Goal: Navigation & Orientation: Understand site structure

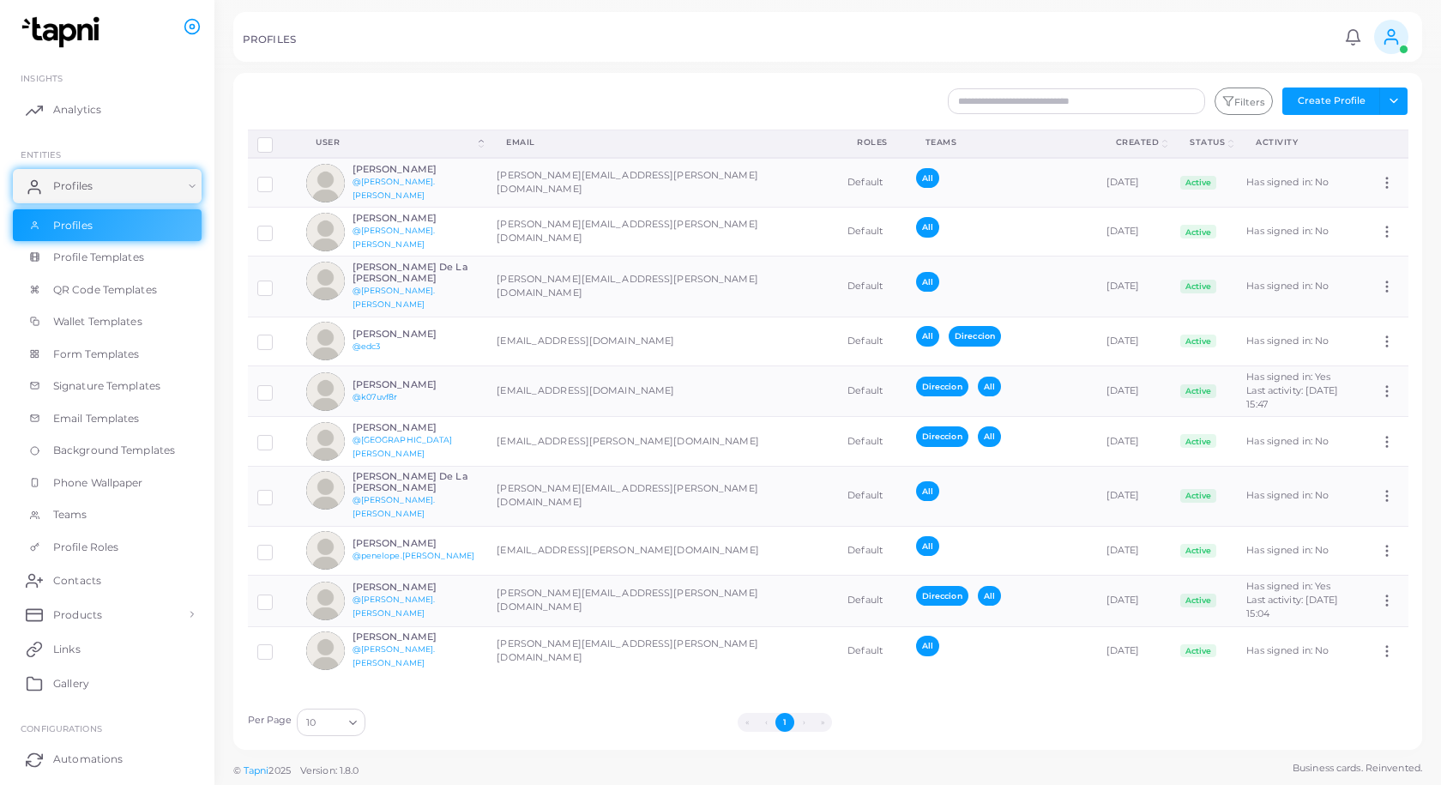
click at [1399, 39] on icon at bounding box center [1391, 36] width 19 height 19
click at [1312, 165] on span "Logout" at bounding box center [1320, 172] width 34 height 15
click at [522, 575] on td "[PERSON_NAME][EMAIL_ADDRESS][PERSON_NAME][DOMAIN_NAME]" at bounding box center [663, 600] width 352 height 51
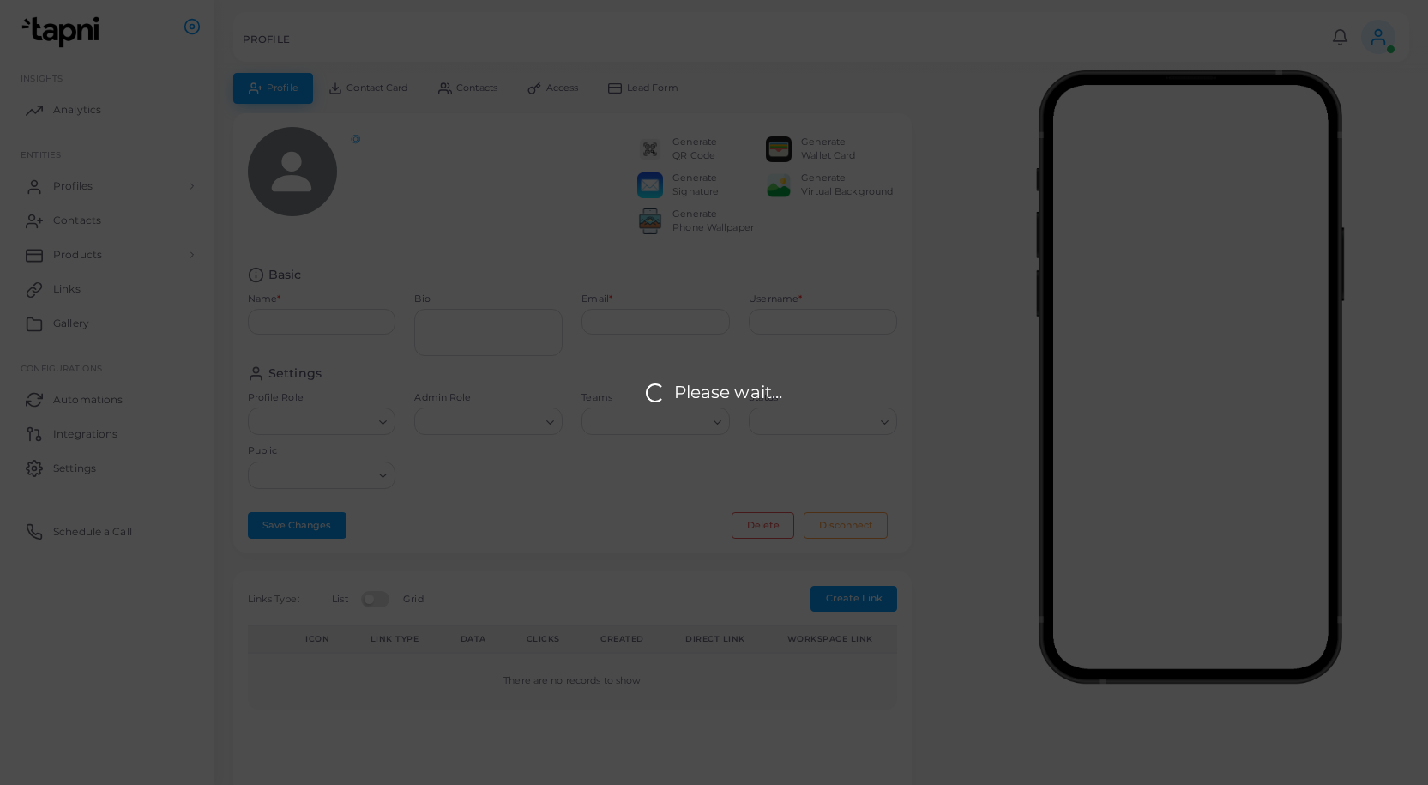
type input "**********"
type textarea "**********"
type input "**********"
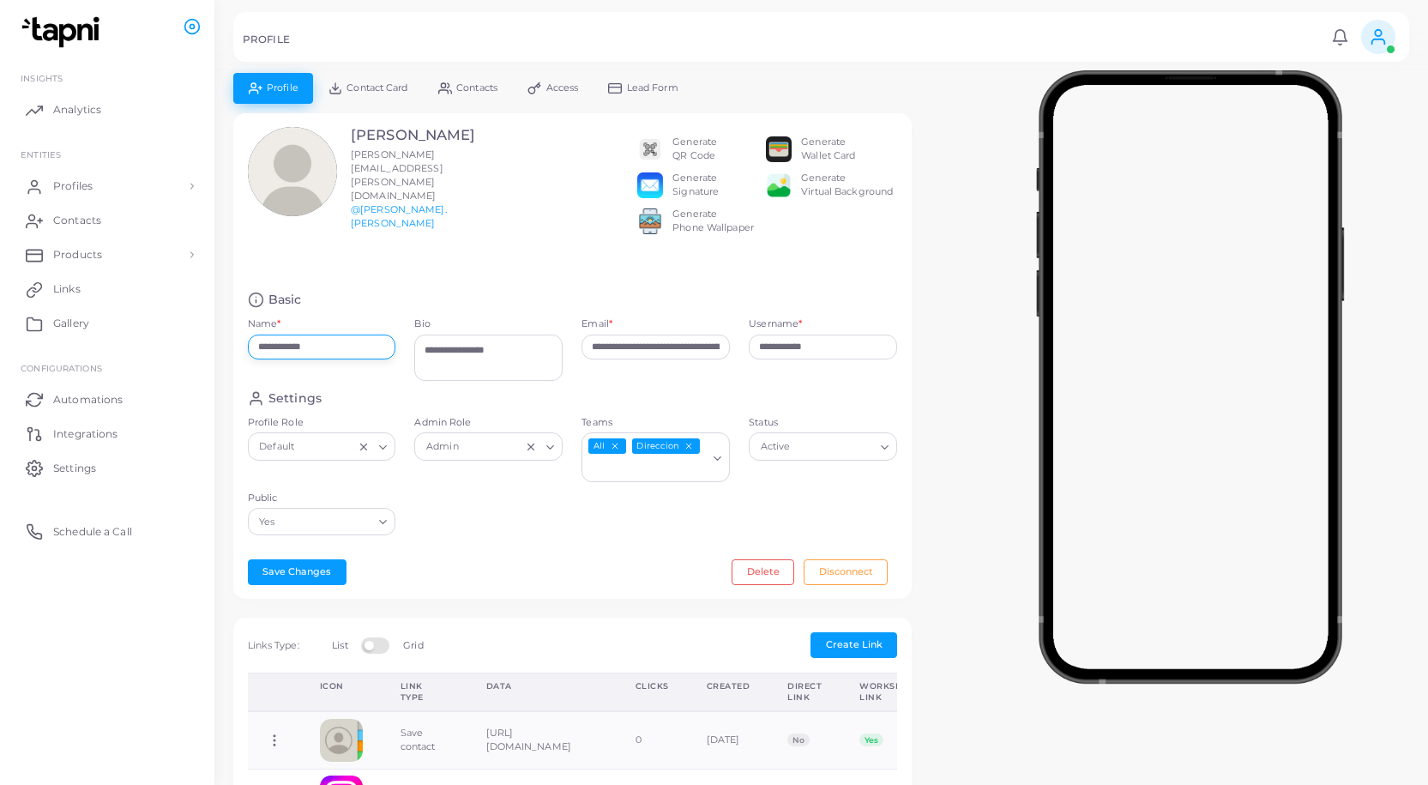
click at [330, 339] on input "**********" at bounding box center [322, 348] width 148 height 26
type input "**********"
click at [270, 560] on button "Save Changes" at bounding box center [297, 572] width 99 height 26
click at [92, 184] on span "Profiles" at bounding box center [76, 185] width 39 height 15
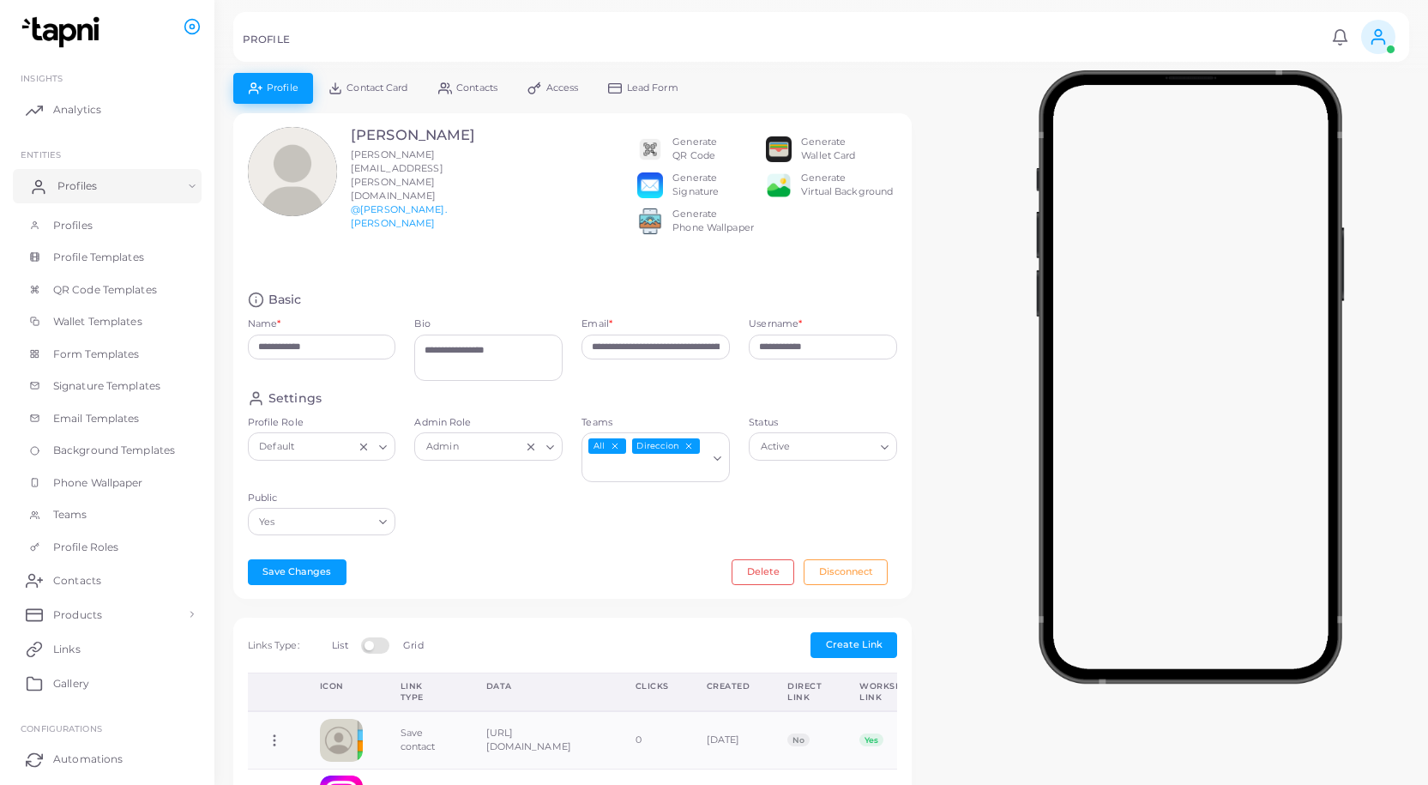
click at [95, 178] on span "Profiles" at bounding box center [76, 185] width 39 height 15
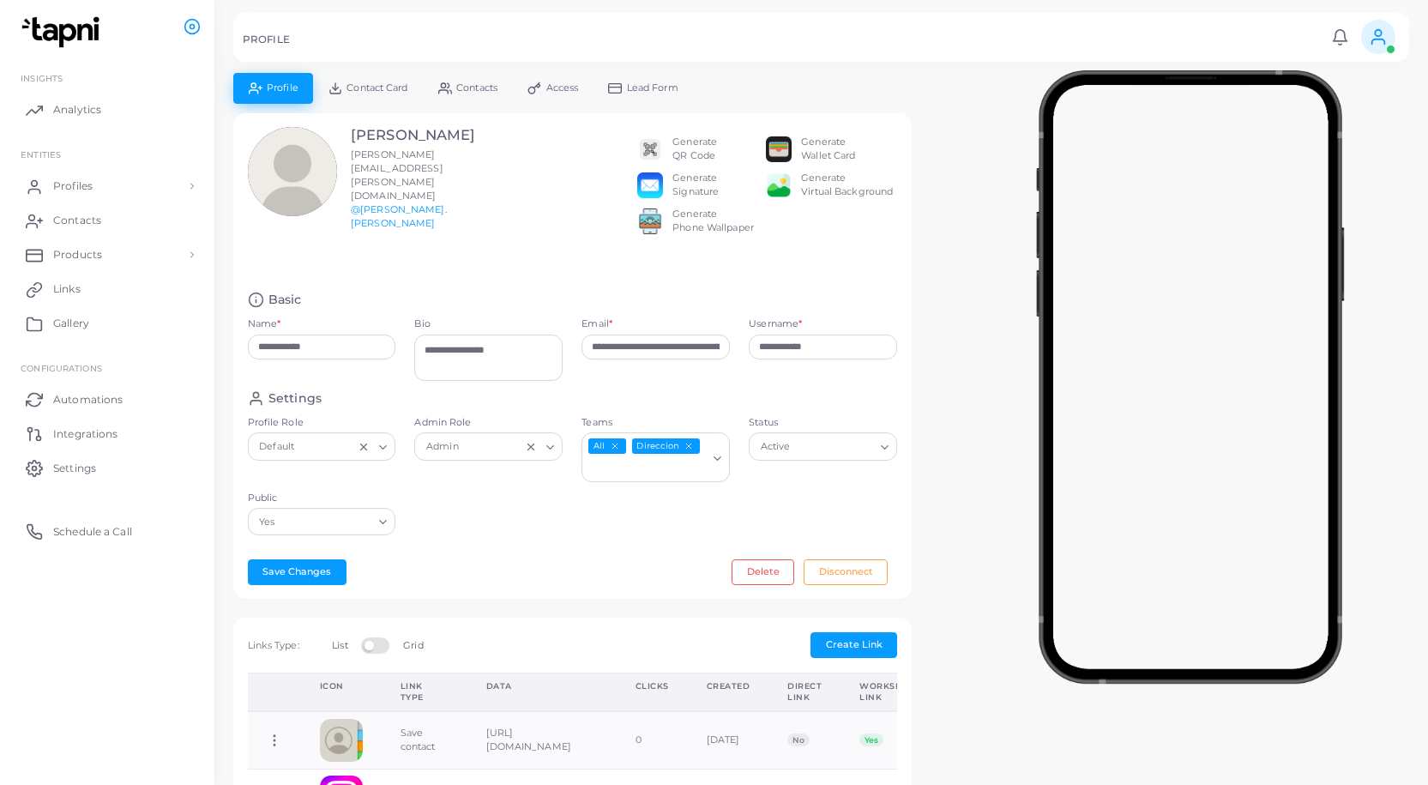
click at [382, 75] on link "Contact Card" at bounding box center [368, 88] width 110 height 30
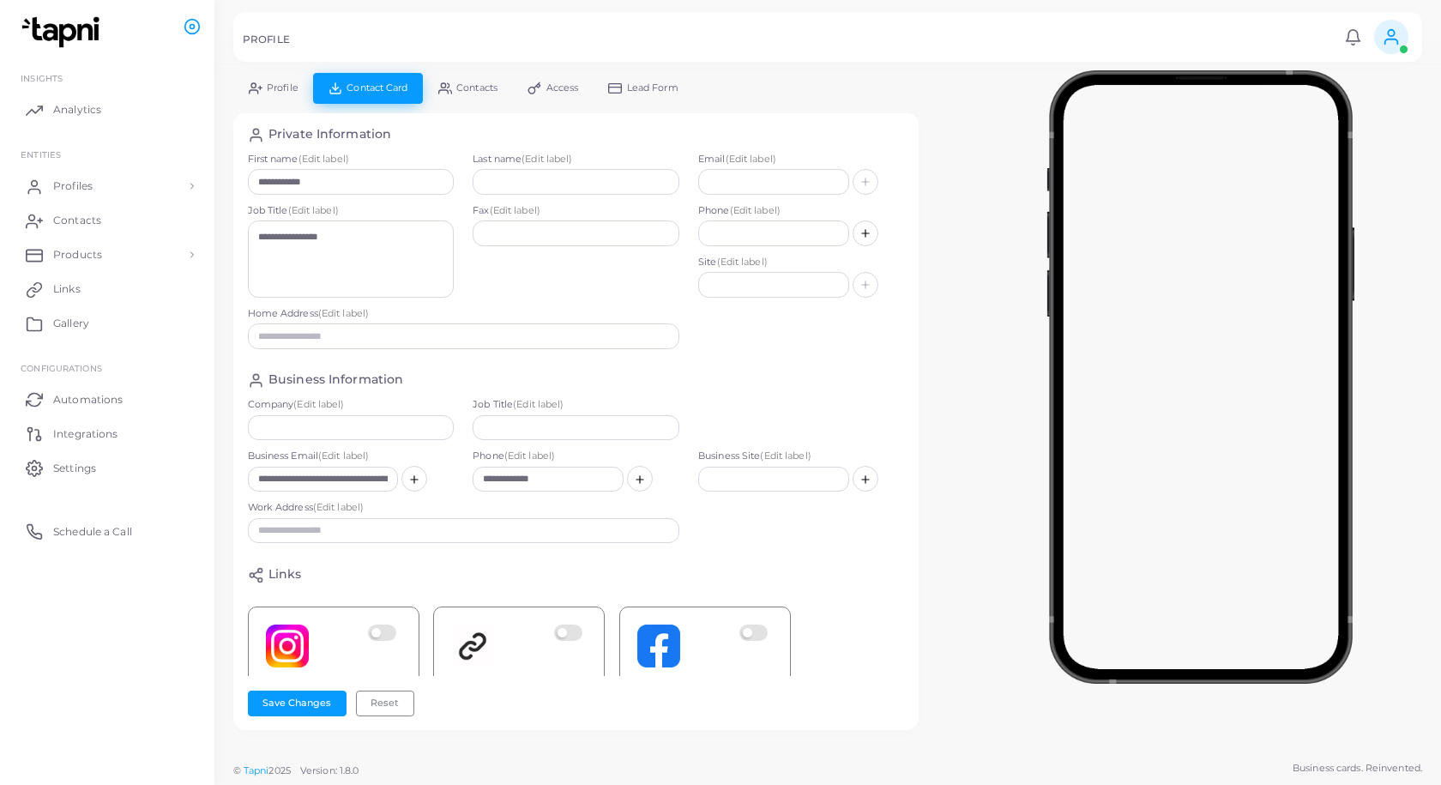
click at [488, 78] on link "Contacts" at bounding box center [467, 88] width 89 height 30
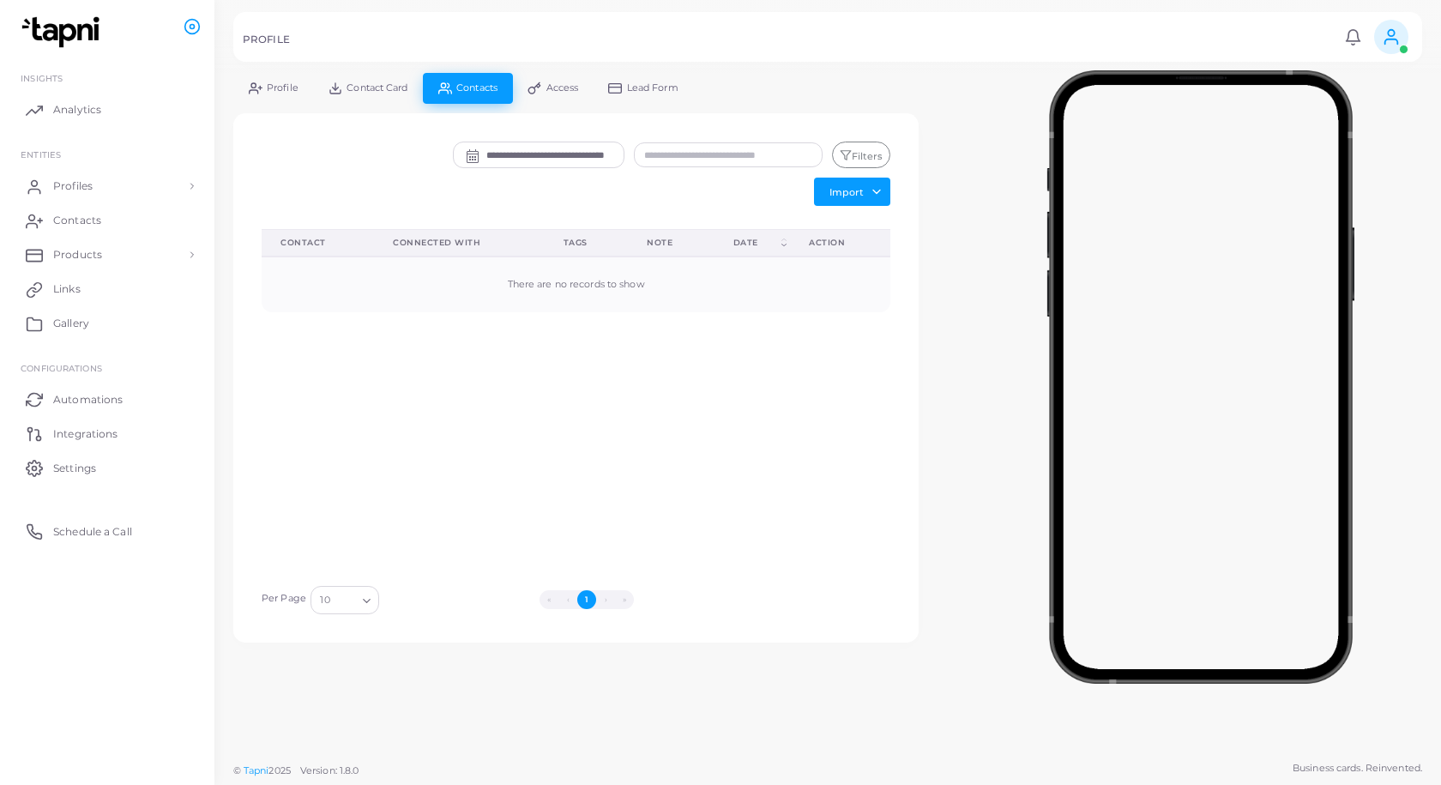
click at [562, 78] on link "Access" at bounding box center [553, 88] width 81 height 30
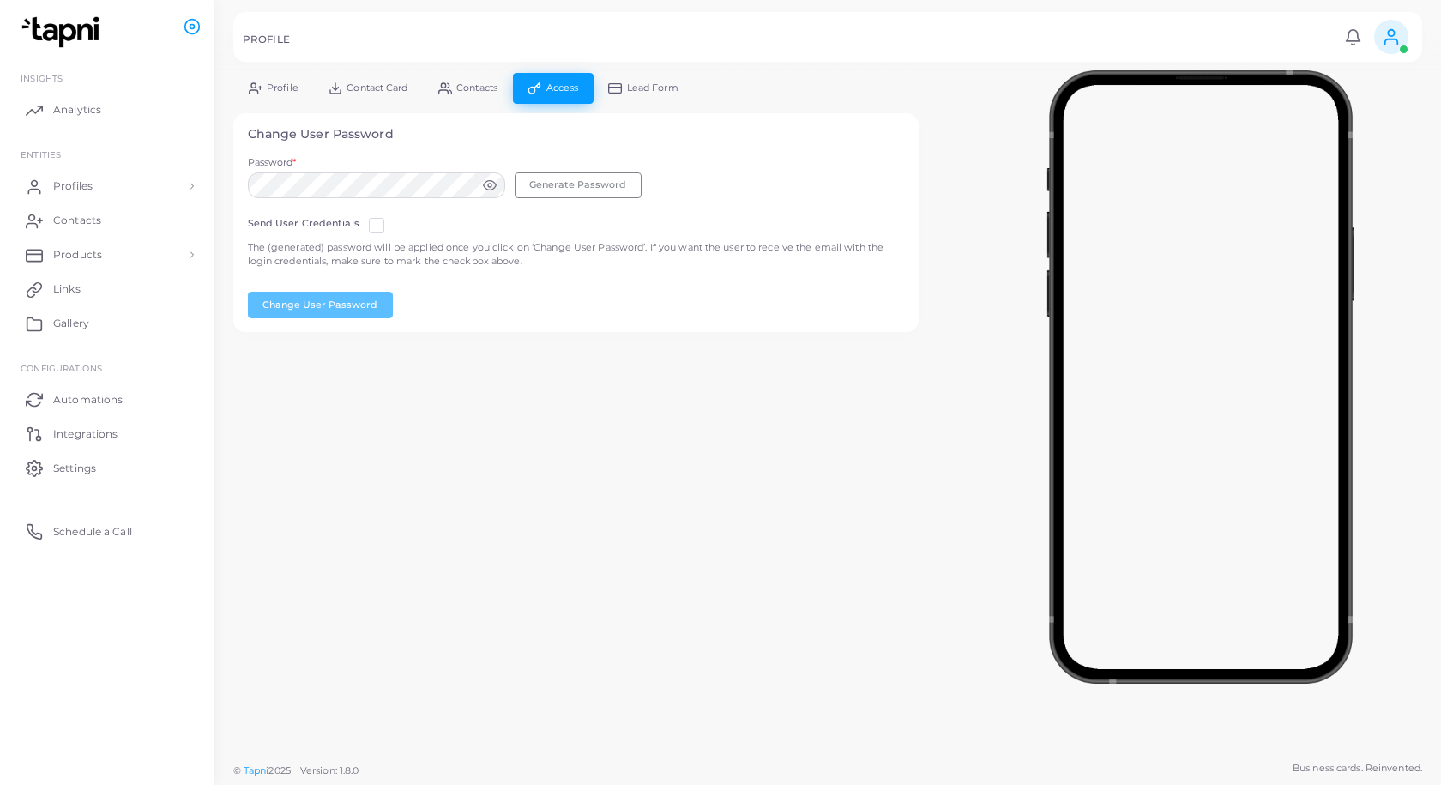
click at [649, 79] on link "Lead Form" at bounding box center [644, 88] width 100 height 30
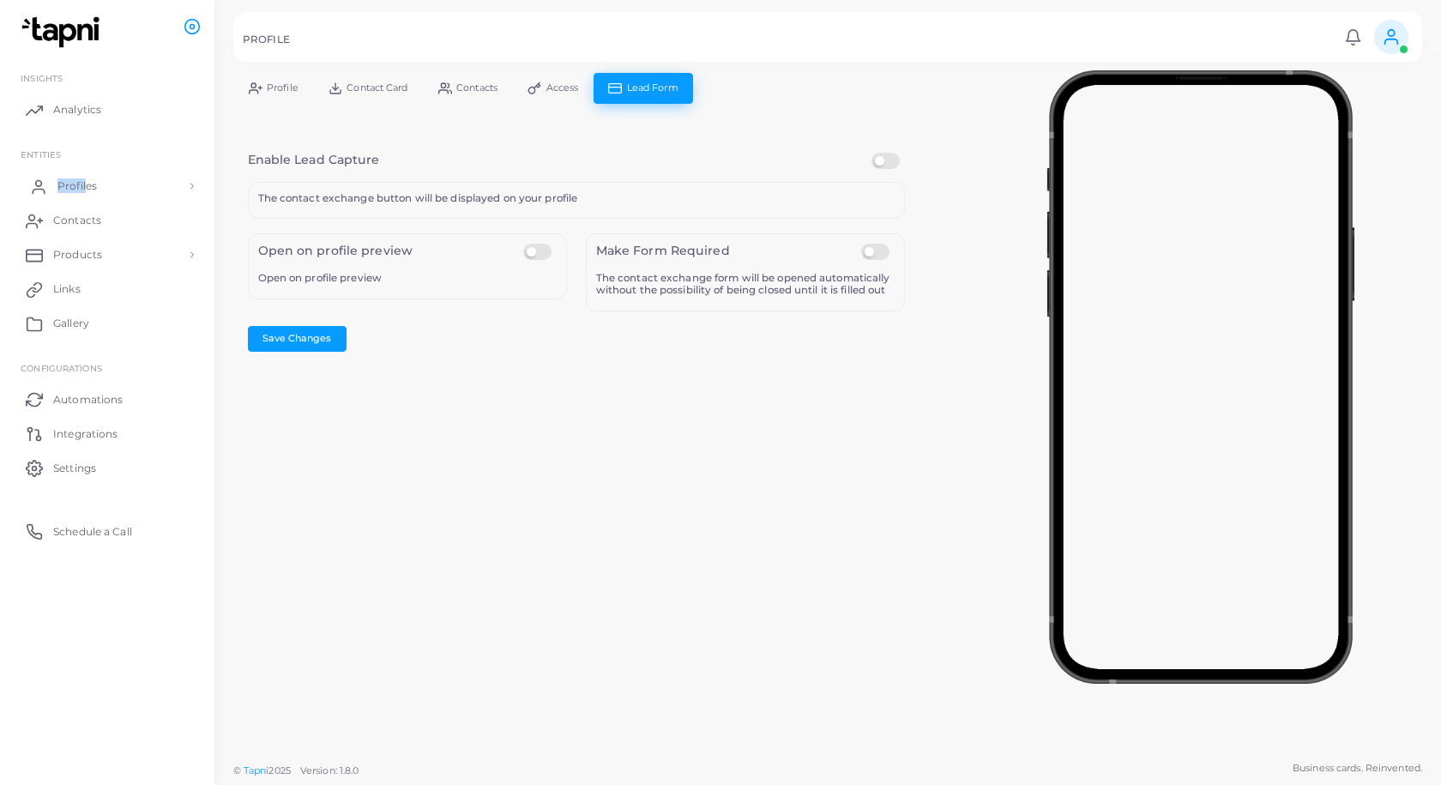
drag, startPoint x: 79, startPoint y: 159, endPoint x: 87, endPoint y: 180, distance: 22.8
click at [83, 172] on ul "INSIGHTS Analytics ENTITIES Profiles Profiles Profile Templates QR Code Templat…" at bounding box center [107, 303] width 214 height 505
click at [87, 180] on span "Profiles" at bounding box center [76, 185] width 39 height 15
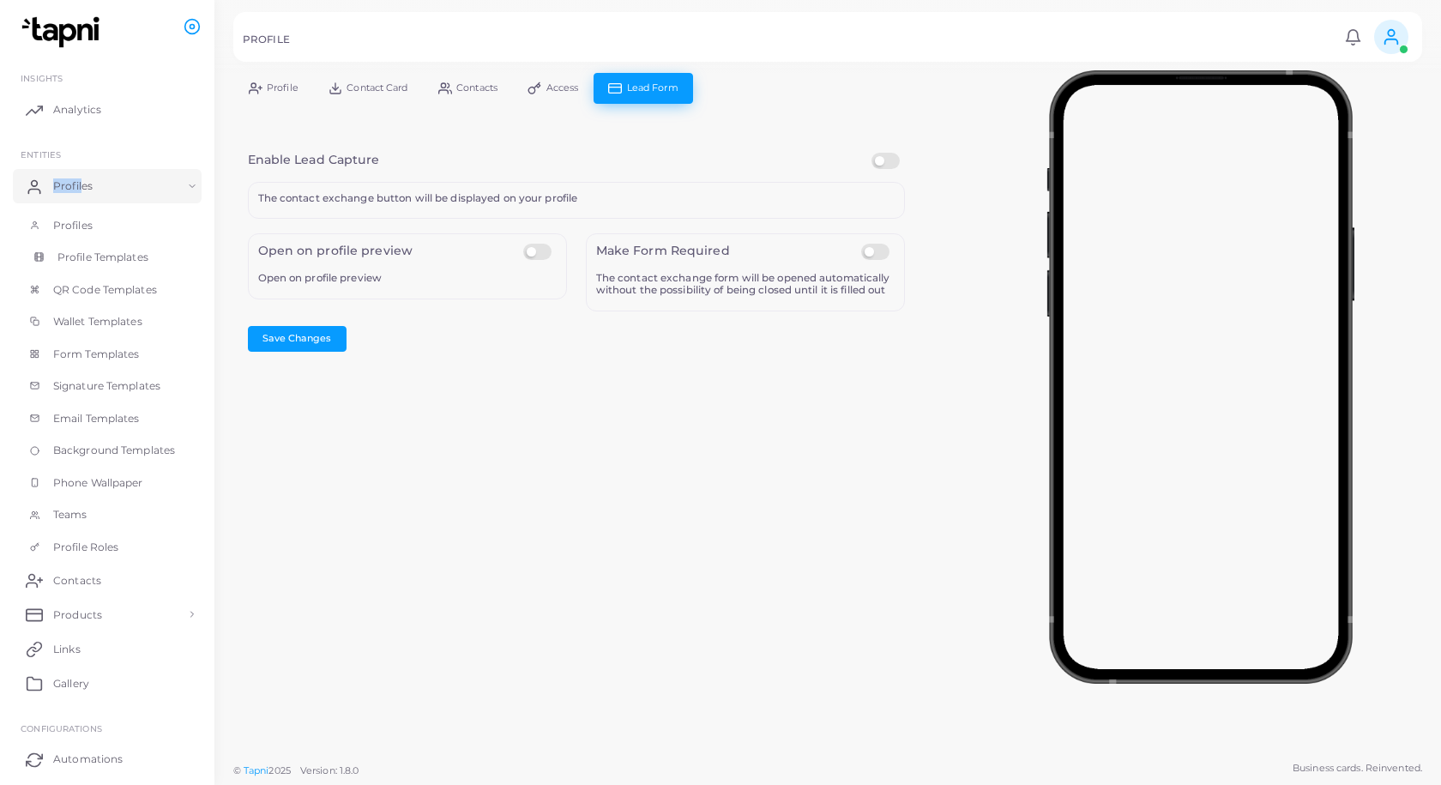
click at [143, 264] on span "Profile Templates" at bounding box center [102, 257] width 91 height 15
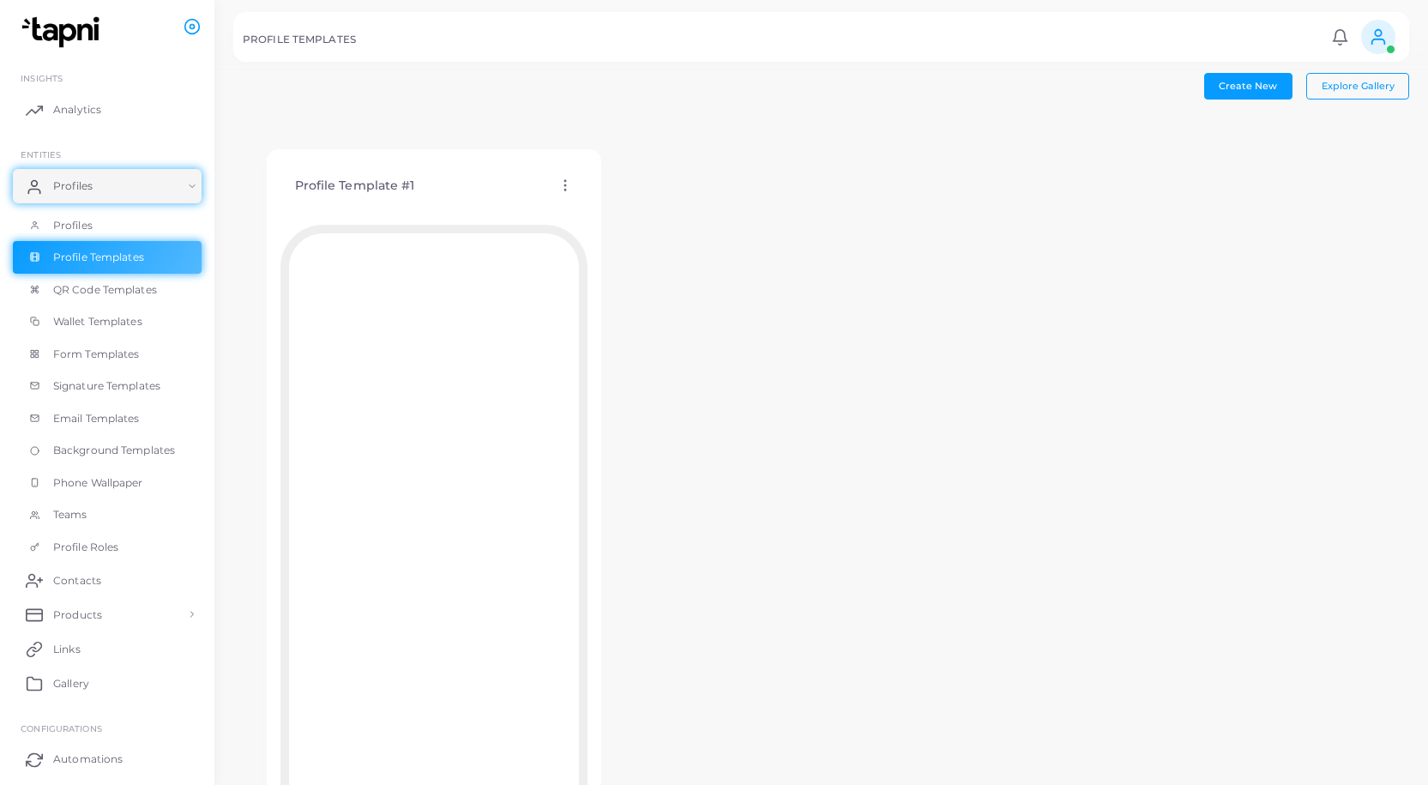
click at [563, 184] on icon at bounding box center [565, 185] width 15 height 15
click at [653, 230] on span "Assign template" at bounding box center [638, 228] width 78 height 14
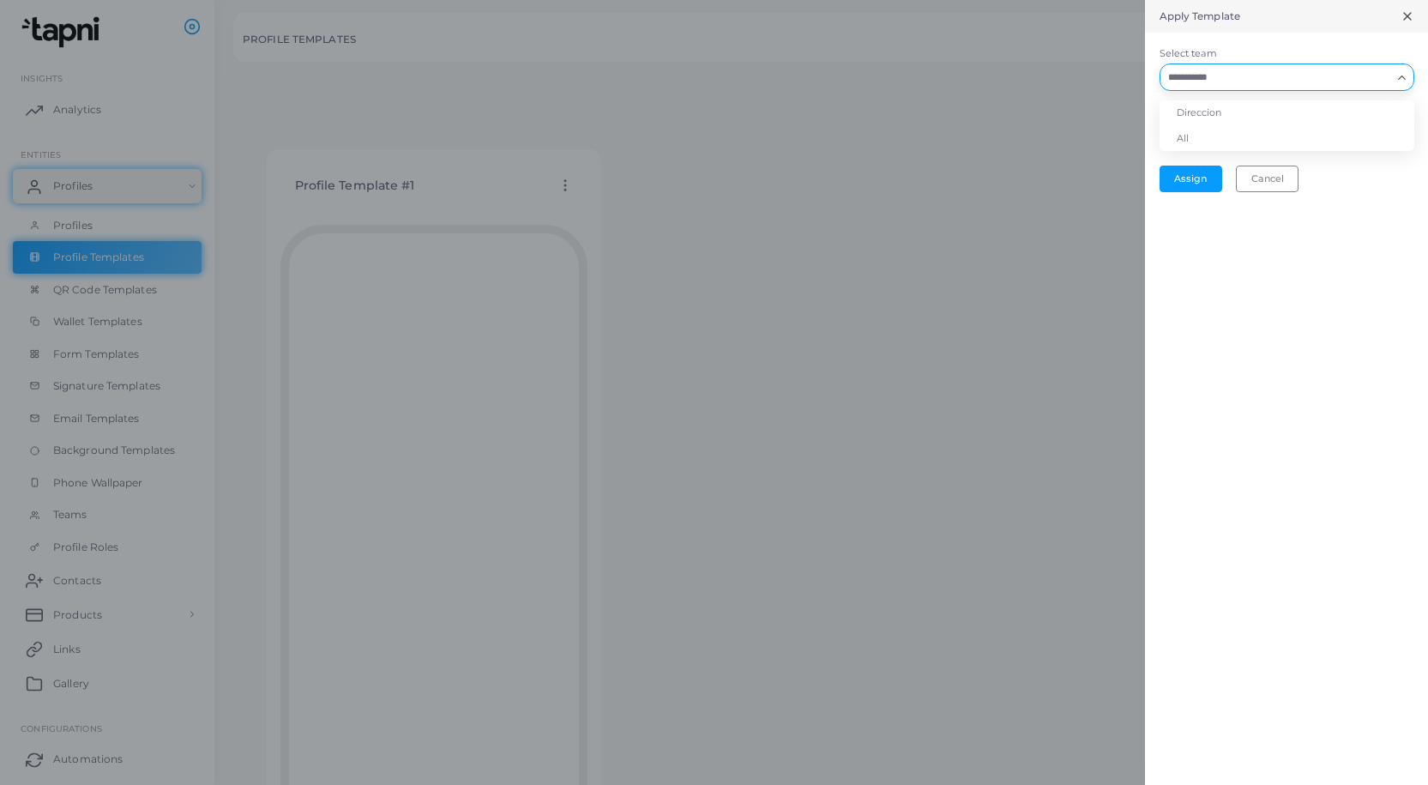
click at [1400, 75] on icon "Search for option" at bounding box center [1402, 77] width 13 height 13
click at [1204, 131] on li "All" at bounding box center [1287, 139] width 255 height 26
click at [1187, 174] on button "Assign" at bounding box center [1191, 179] width 63 height 26
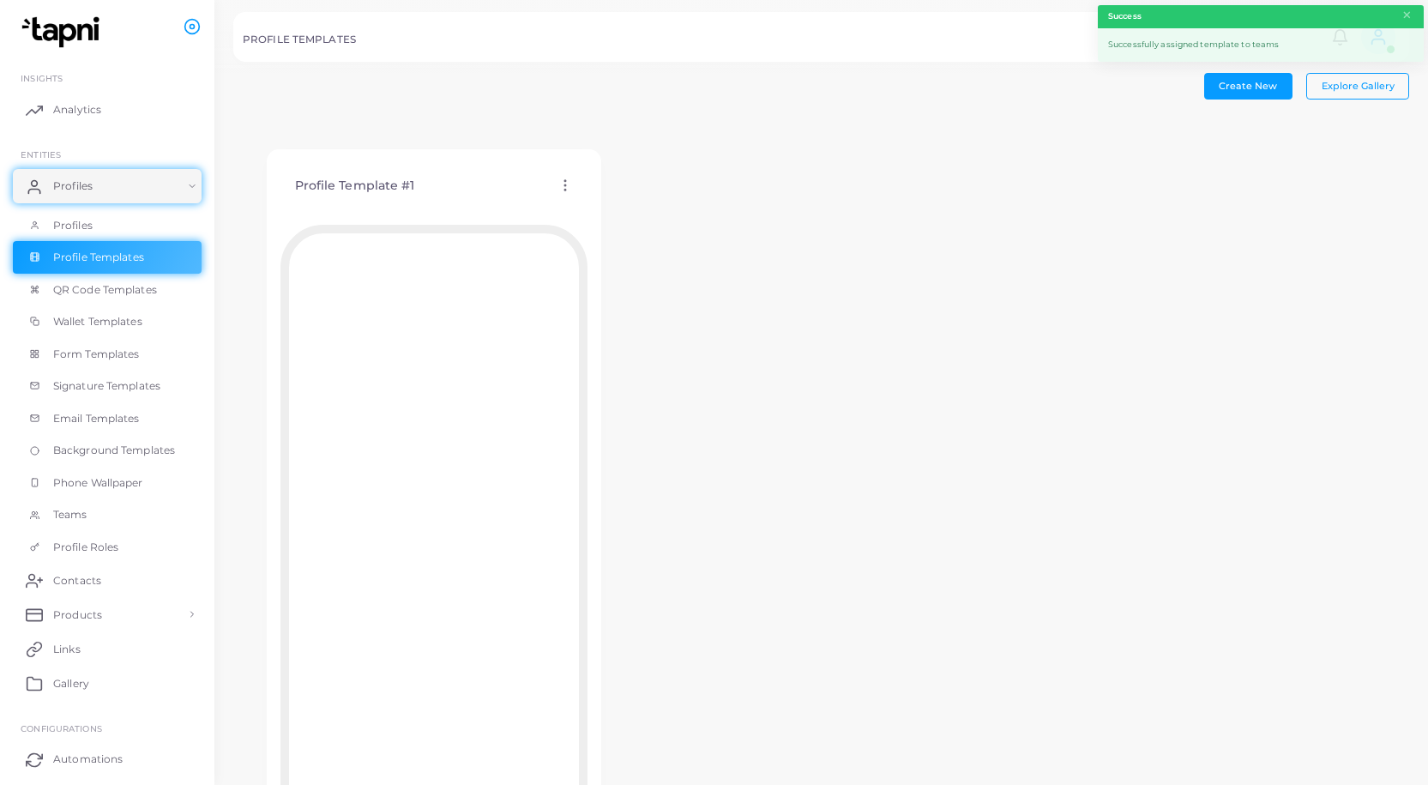
click at [567, 184] on icon at bounding box center [565, 185] width 15 height 15
click at [652, 368] on div "Profile Template #1 Edit Template Assign template Duplicate Template Delete Tem…" at bounding box center [821, 512] width 1176 height 790
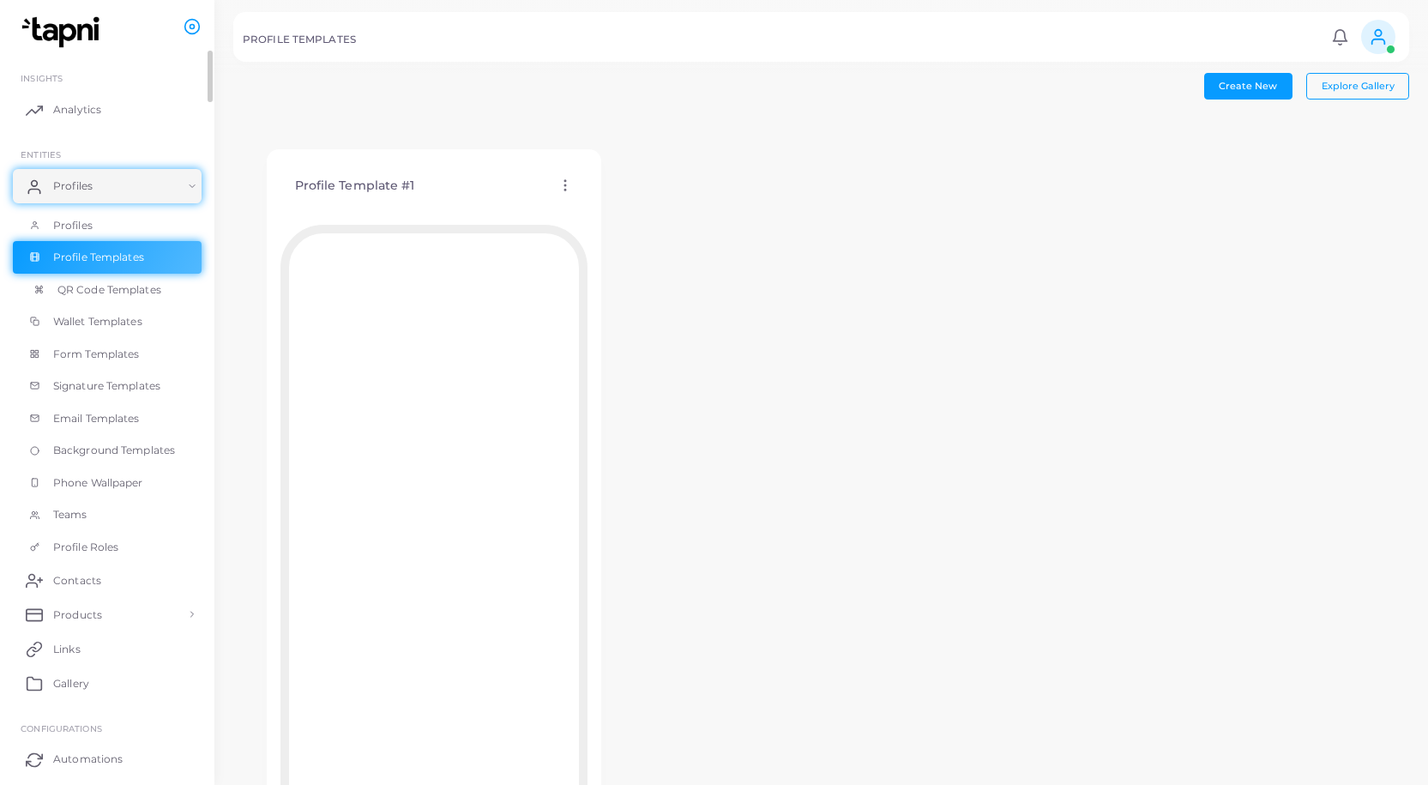
click at [122, 289] on span "QR Code Templates" at bounding box center [109, 289] width 104 height 15
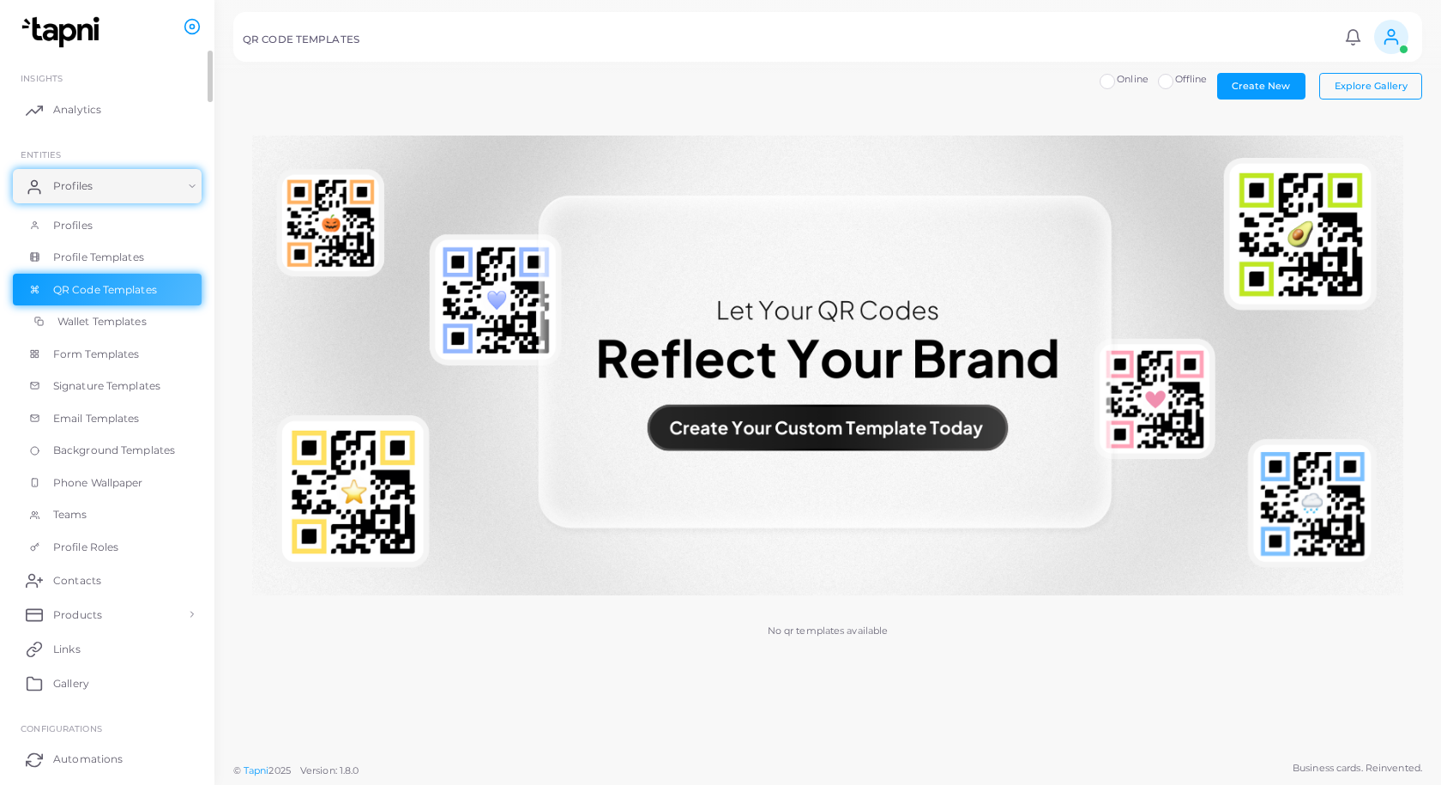
click at [116, 326] on span "Wallet Templates" at bounding box center [101, 321] width 89 height 15
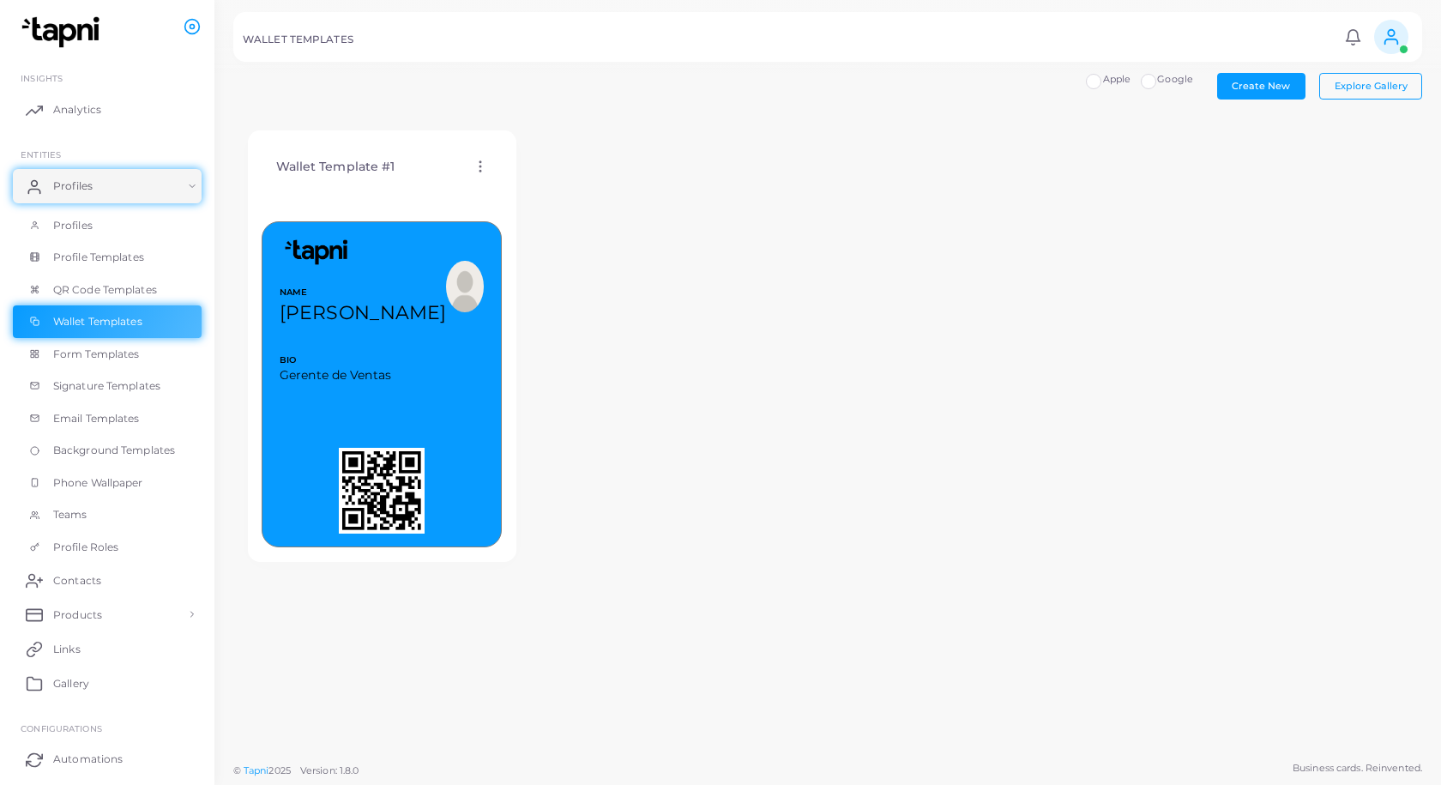
click at [471, 191] on div "NAME [PERSON_NAME] BIO Gerente de Ventas MORE" at bounding box center [382, 368] width 240 height 359
click at [480, 171] on circle at bounding box center [481, 172] width 2 height 2
click at [550, 190] on span "Edit Template" at bounding box center [548, 192] width 65 height 14
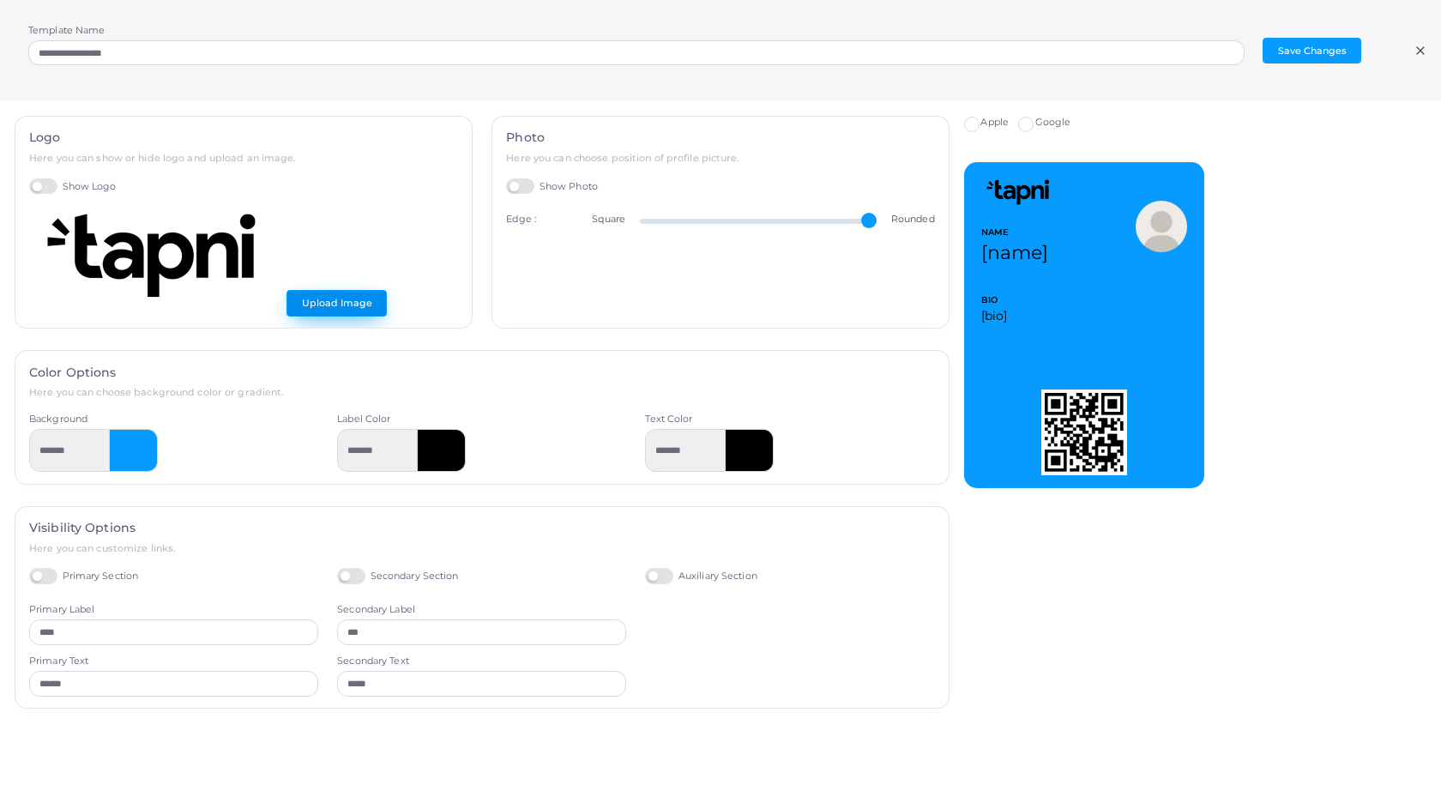
click at [376, 303] on button "Upload Image" at bounding box center [337, 303] width 100 height 26
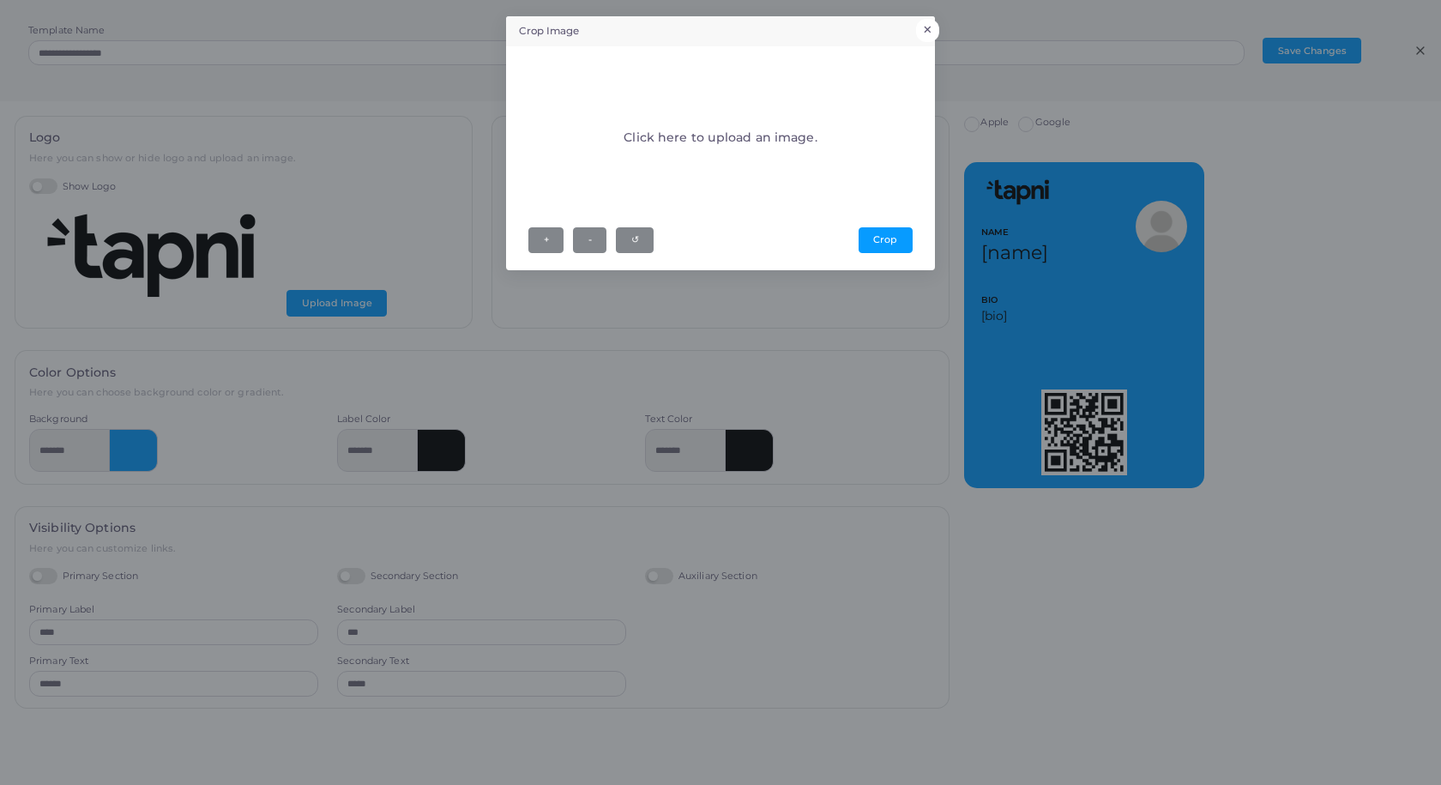
click at [933, 27] on button "×" at bounding box center [927, 30] width 23 height 22
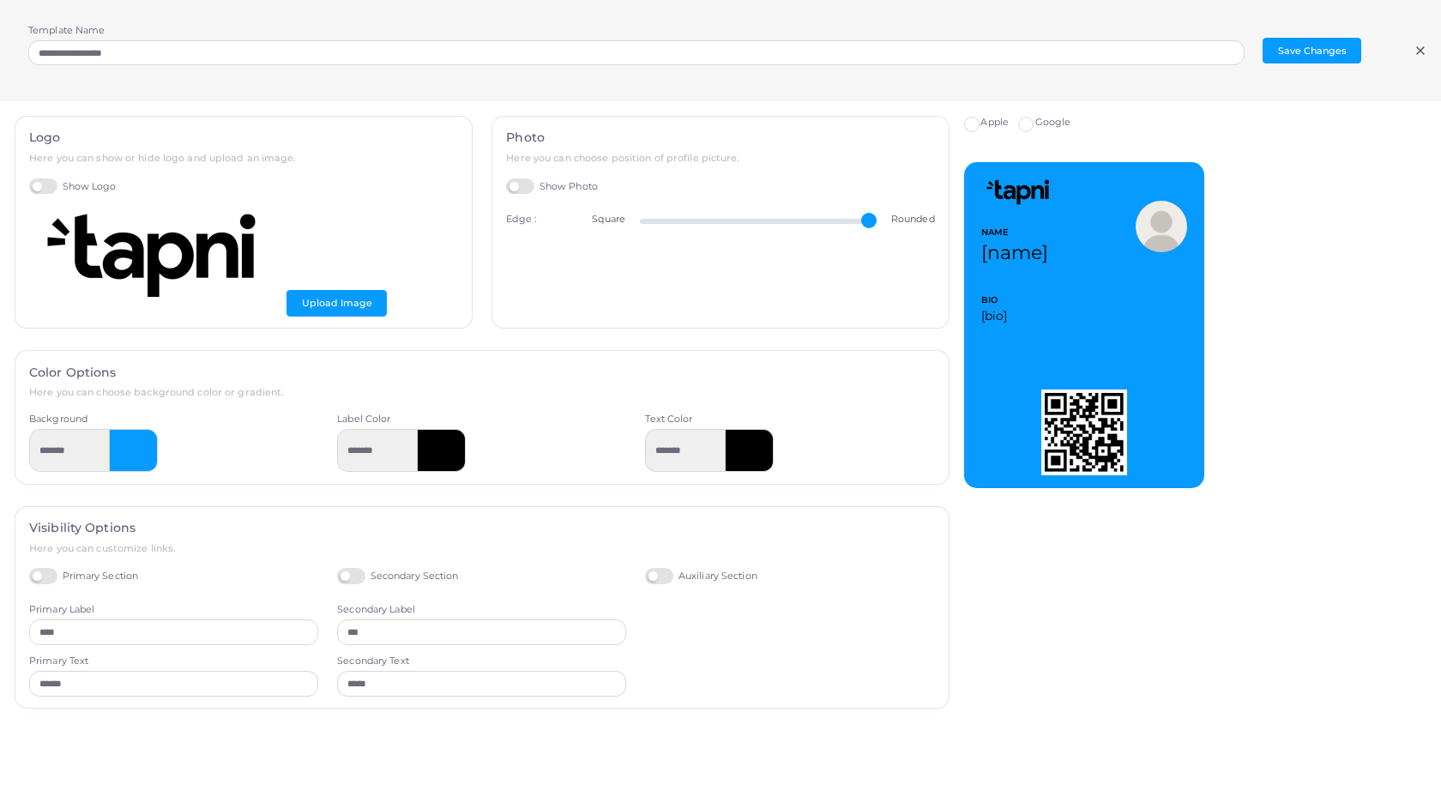
click at [1035, 118] on label "Google" at bounding box center [1053, 123] width 36 height 14
type input "*******"
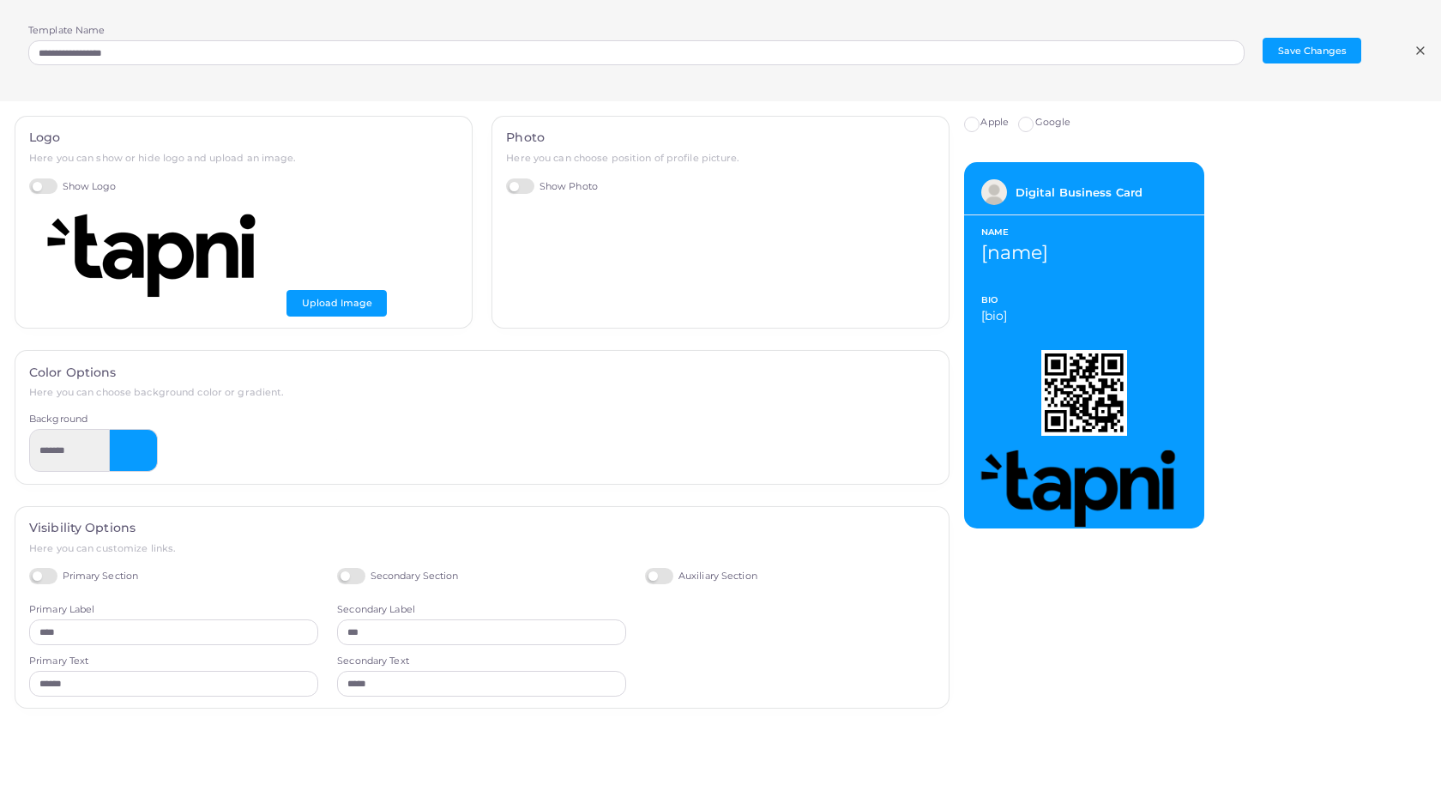
click at [980, 121] on label "Apple" at bounding box center [994, 123] width 28 height 14
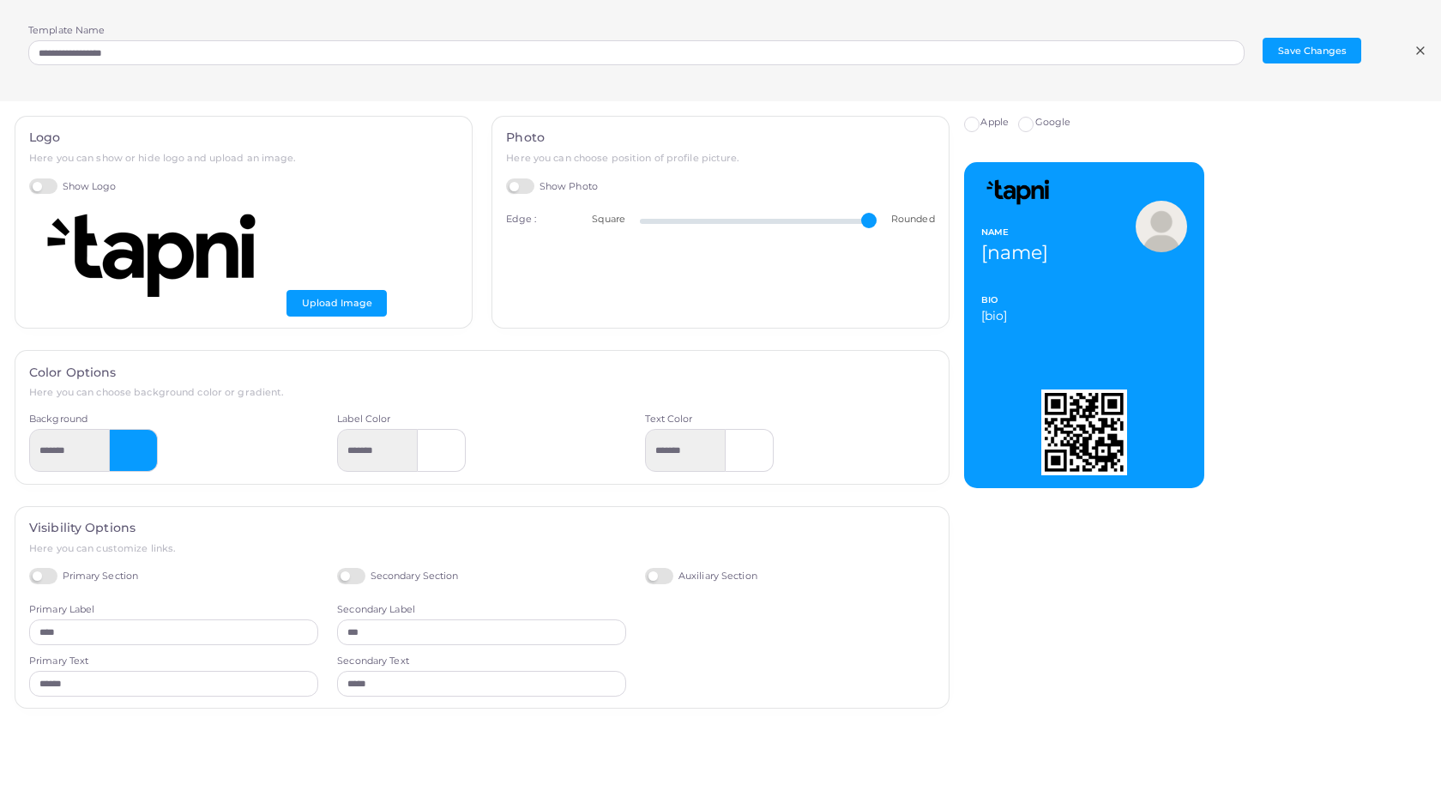
click at [1421, 47] on icon at bounding box center [1421, 51] width 14 height 14
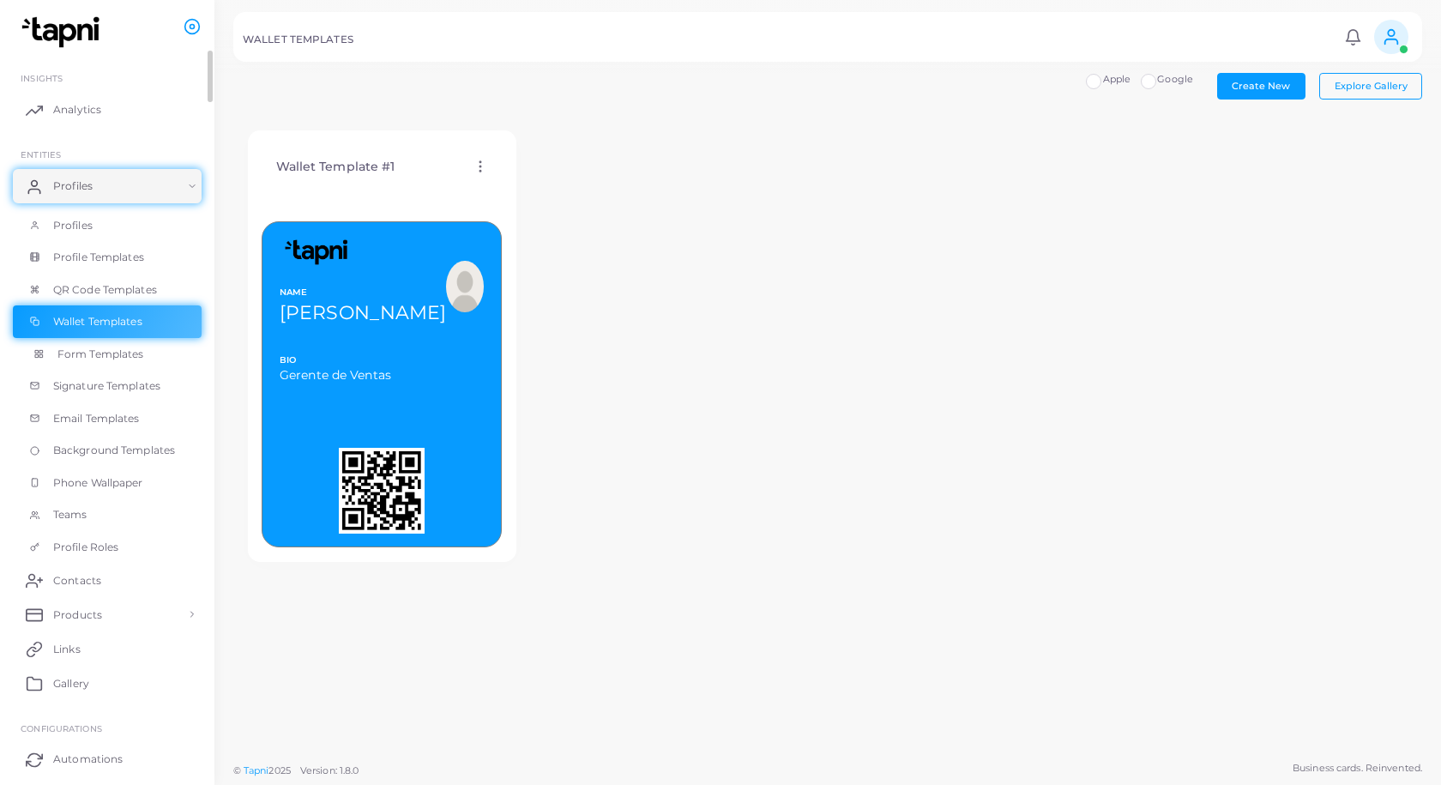
click at [106, 355] on span "Form Templates" at bounding box center [100, 354] width 87 height 15
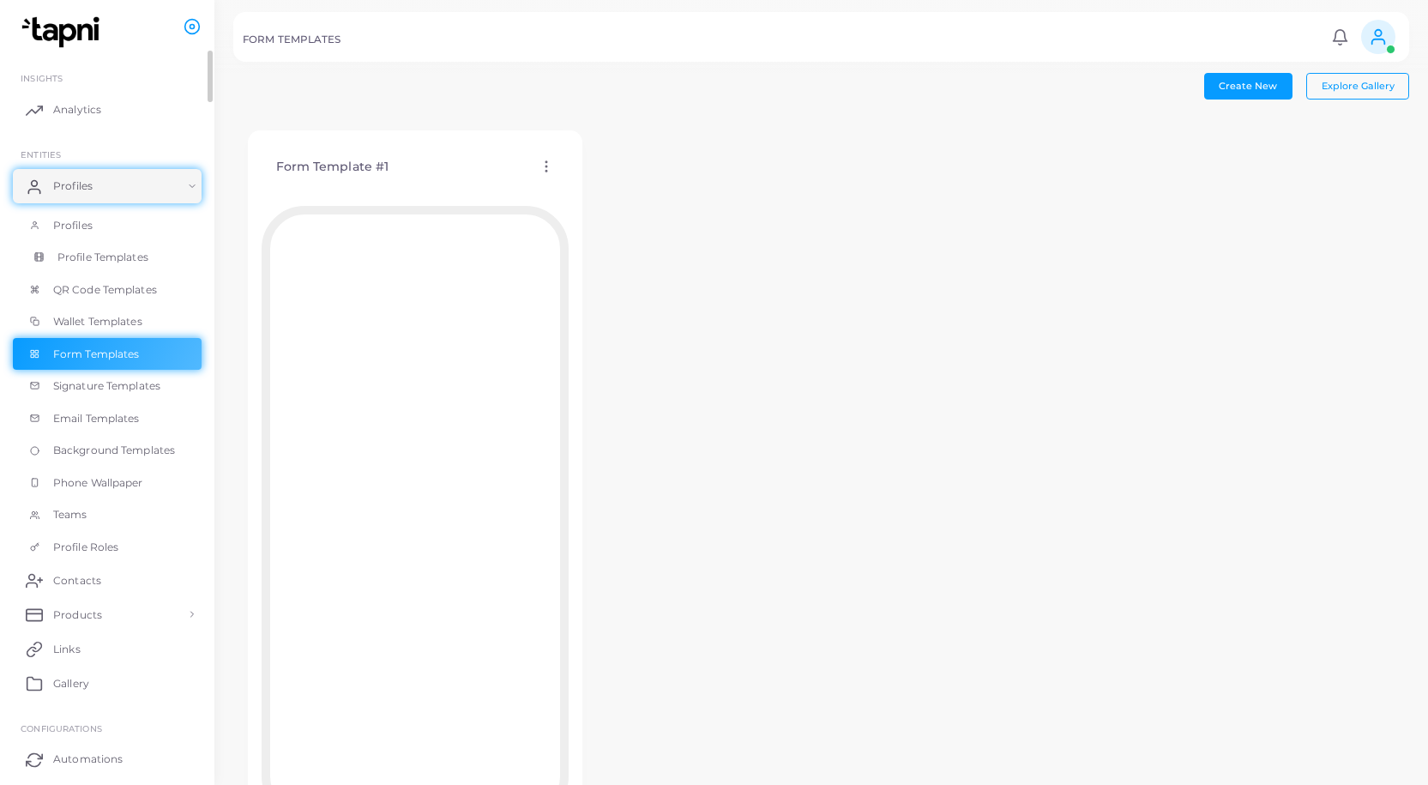
click at [108, 245] on link "Profile Templates" at bounding box center [107, 257] width 189 height 33
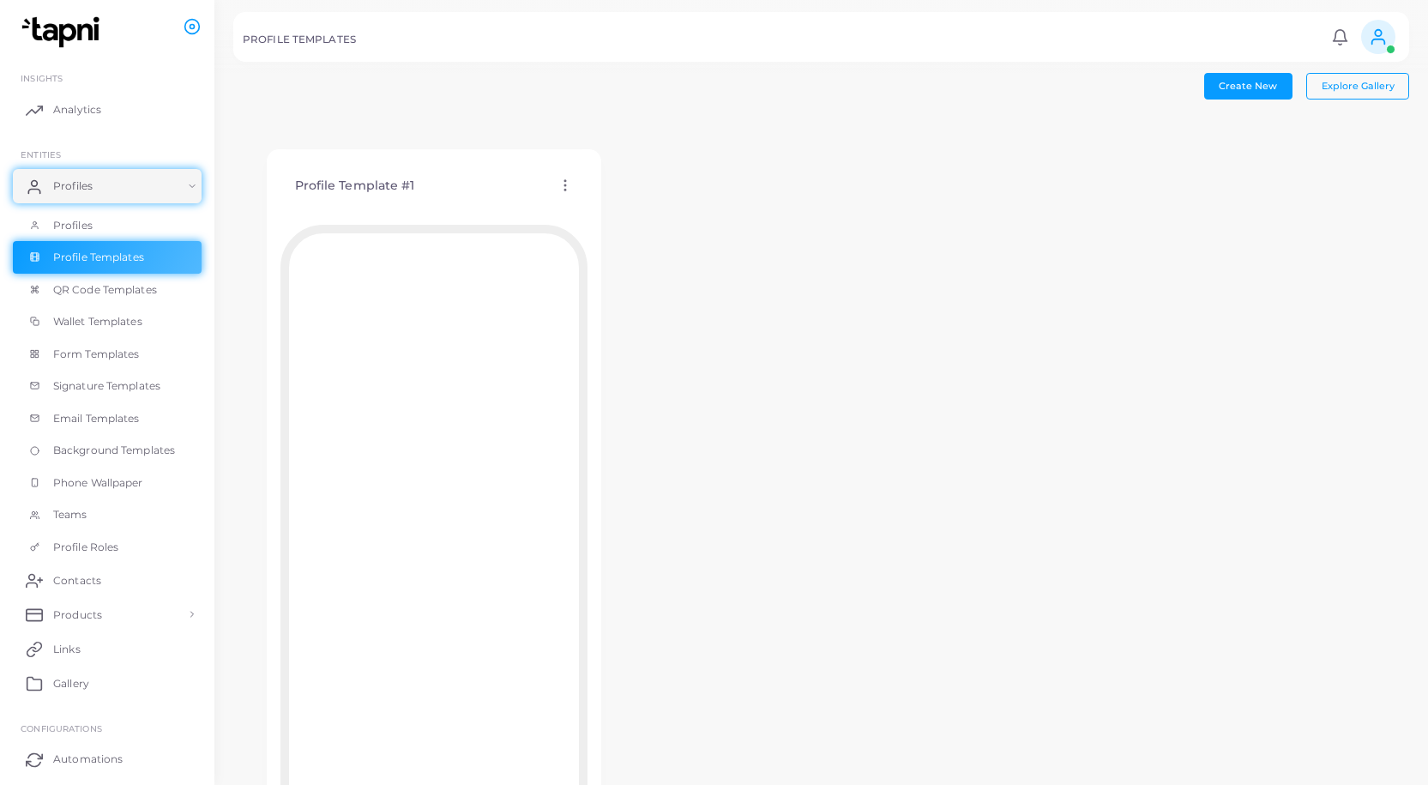
click at [1383, 27] on icon at bounding box center [1378, 36] width 19 height 19
click at [1314, 165] on span "Logout" at bounding box center [1307, 172] width 34 height 15
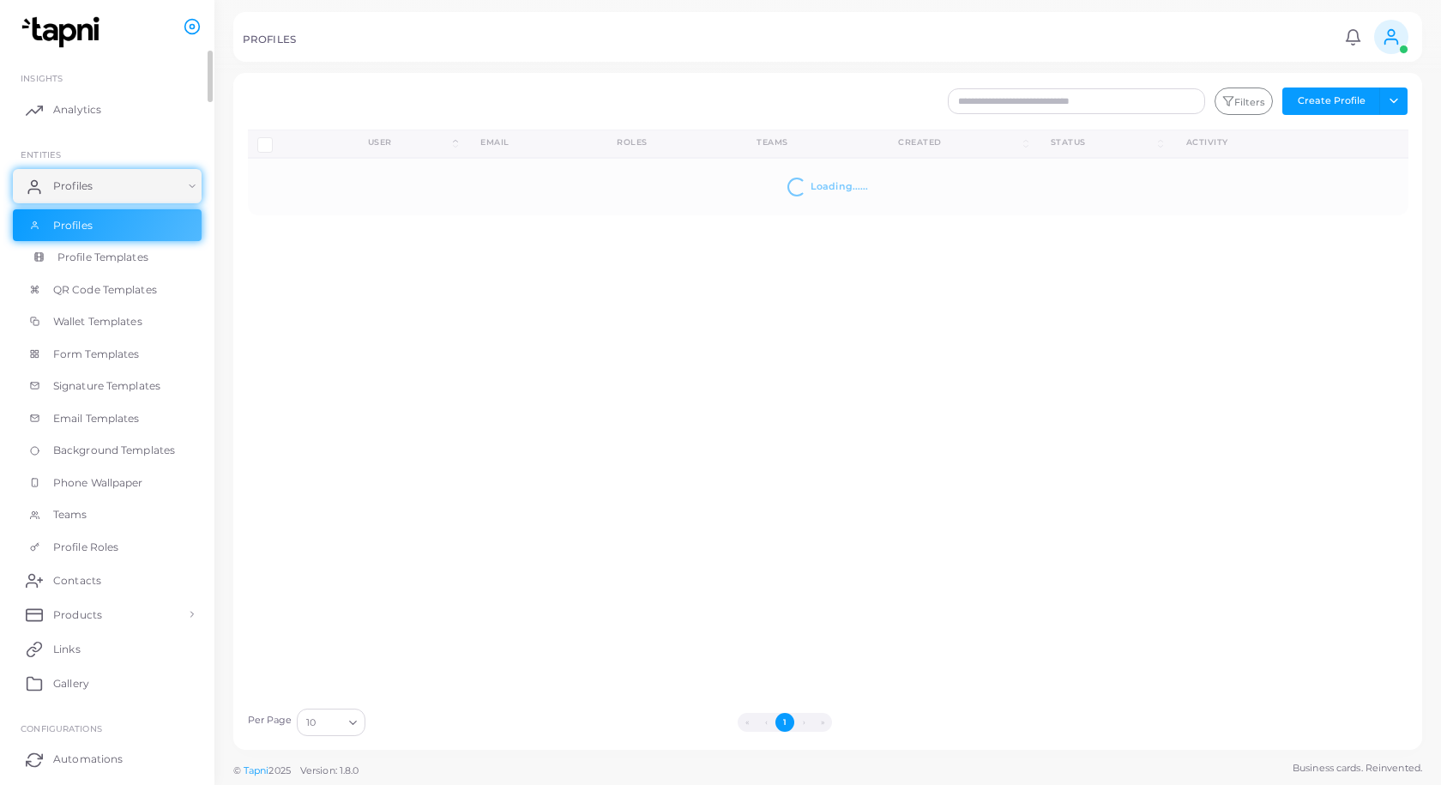
click at [89, 253] on span "Profile Templates" at bounding box center [102, 257] width 91 height 15
click at [113, 257] on span "Profile Templates" at bounding box center [102, 257] width 91 height 15
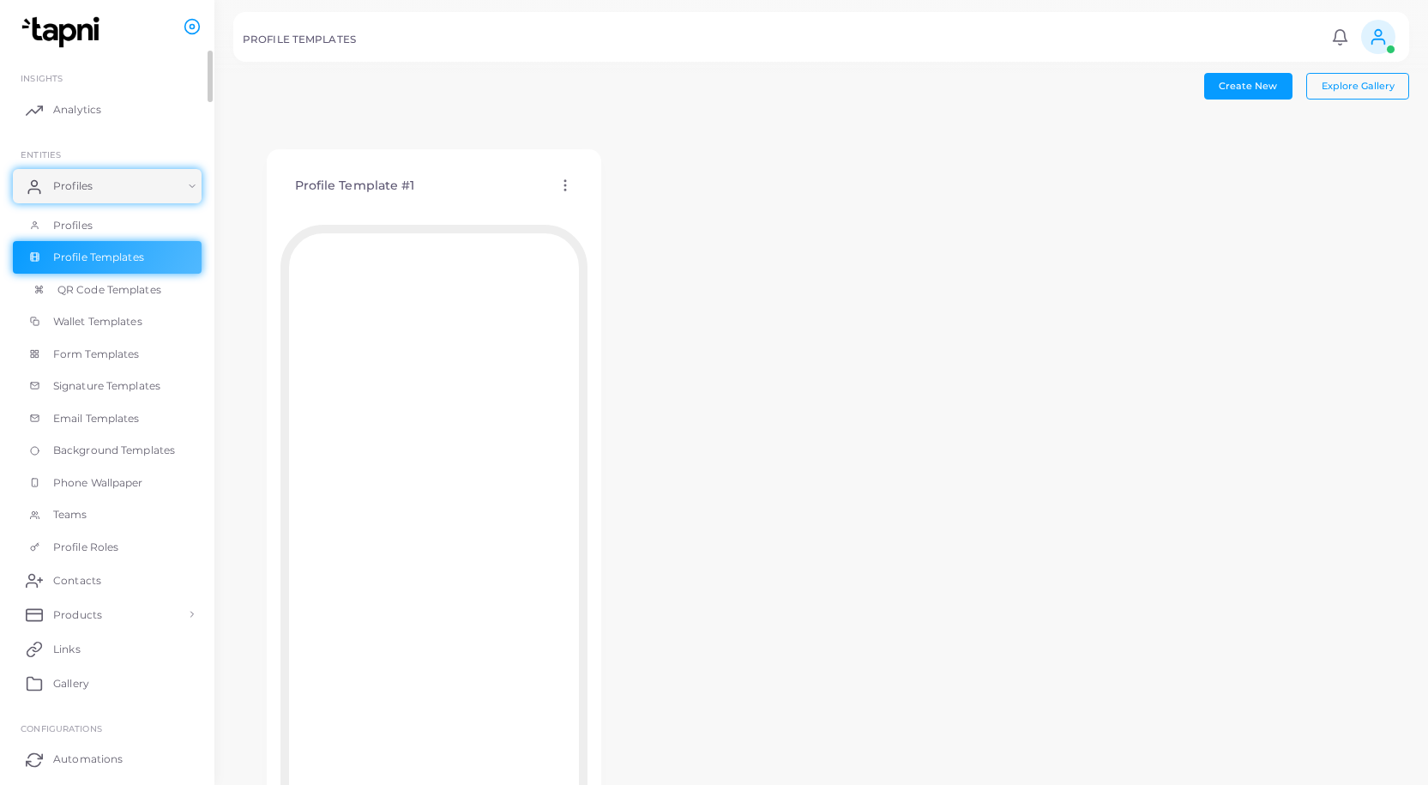
click at [99, 293] on span "QR Code Templates" at bounding box center [109, 289] width 104 height 15
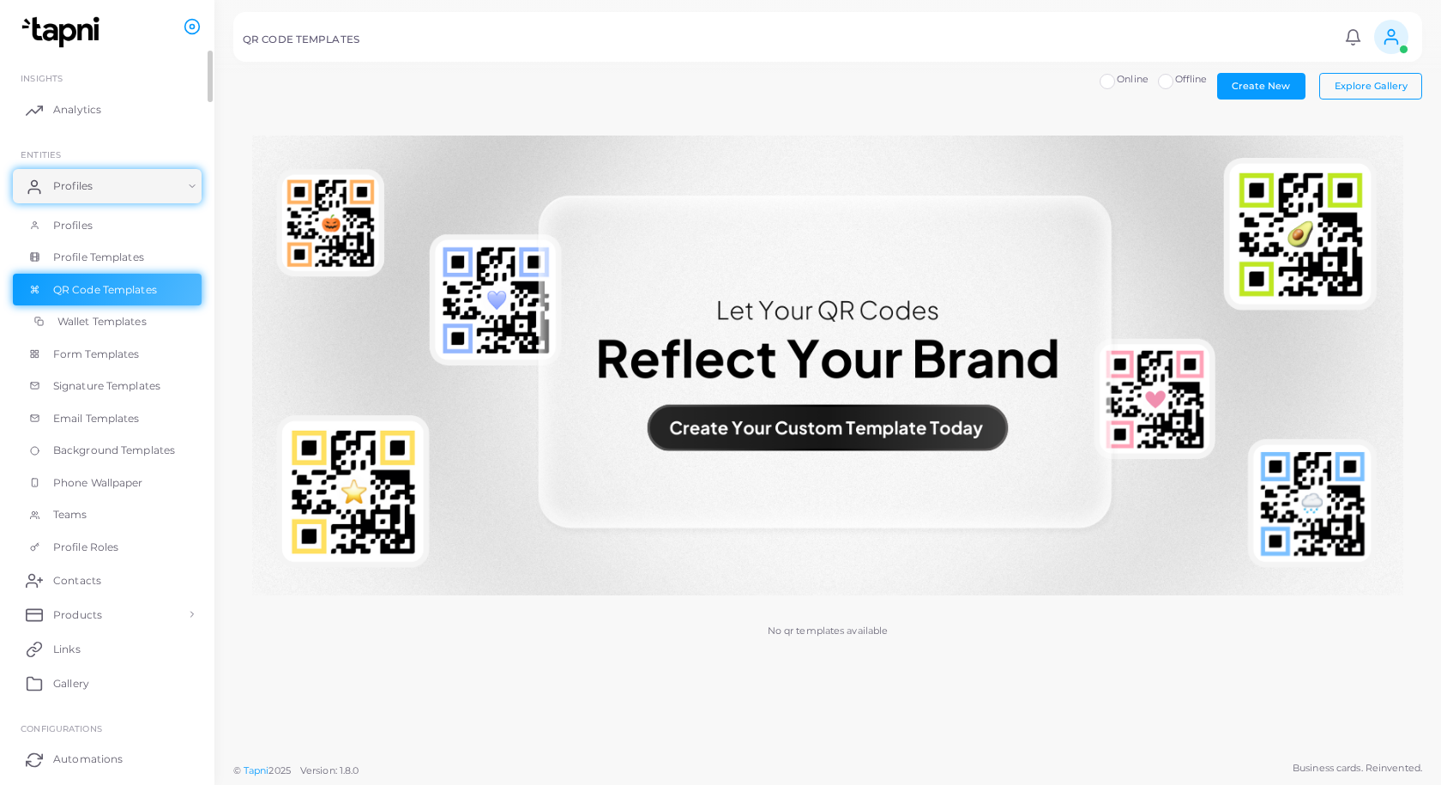
click at [100, 322] on span "Wallet Templates" at bounding box center [101, 321] width 89 height 15
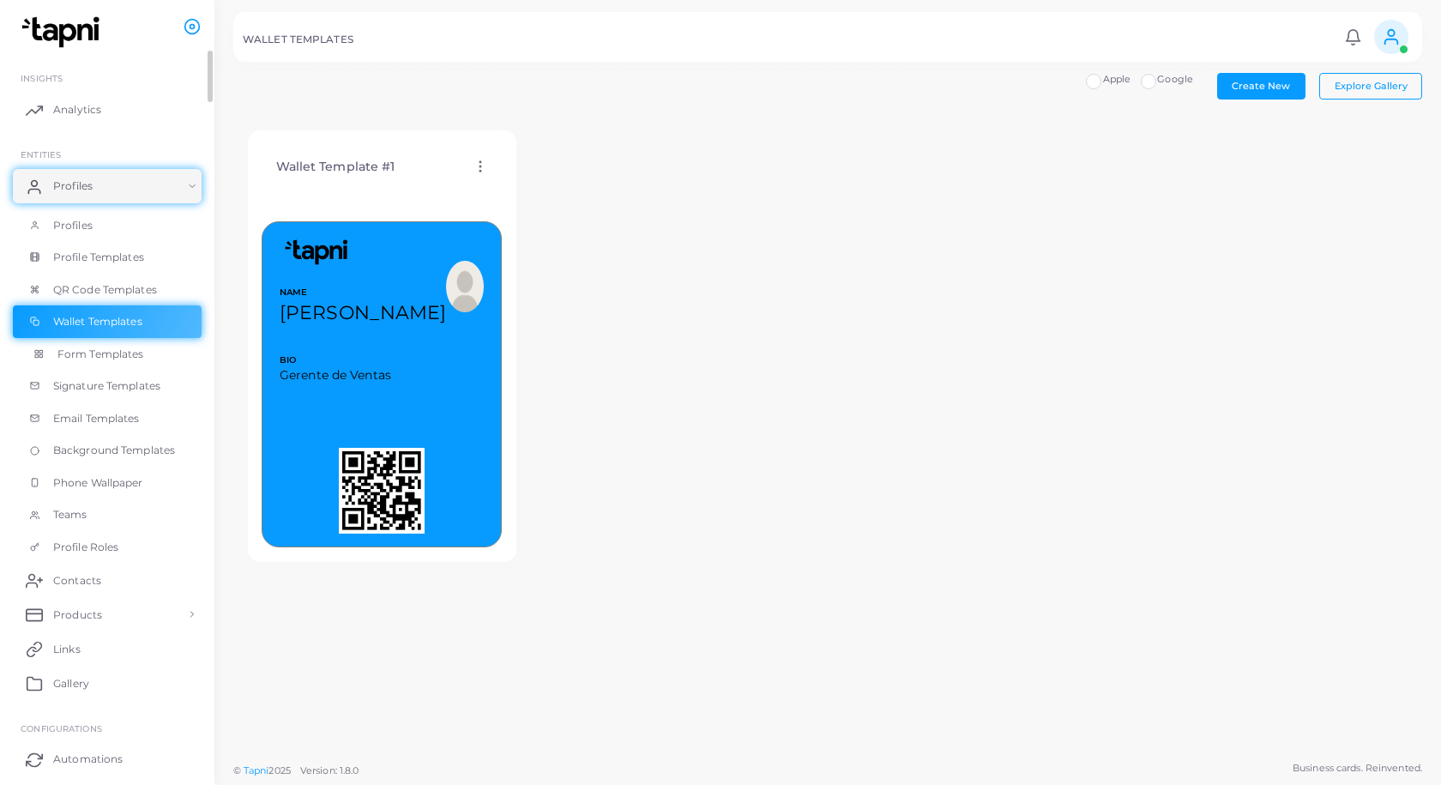
click at [87, 362] on link "Form Templates" at bounding box center [107, 354] width 189 height 33
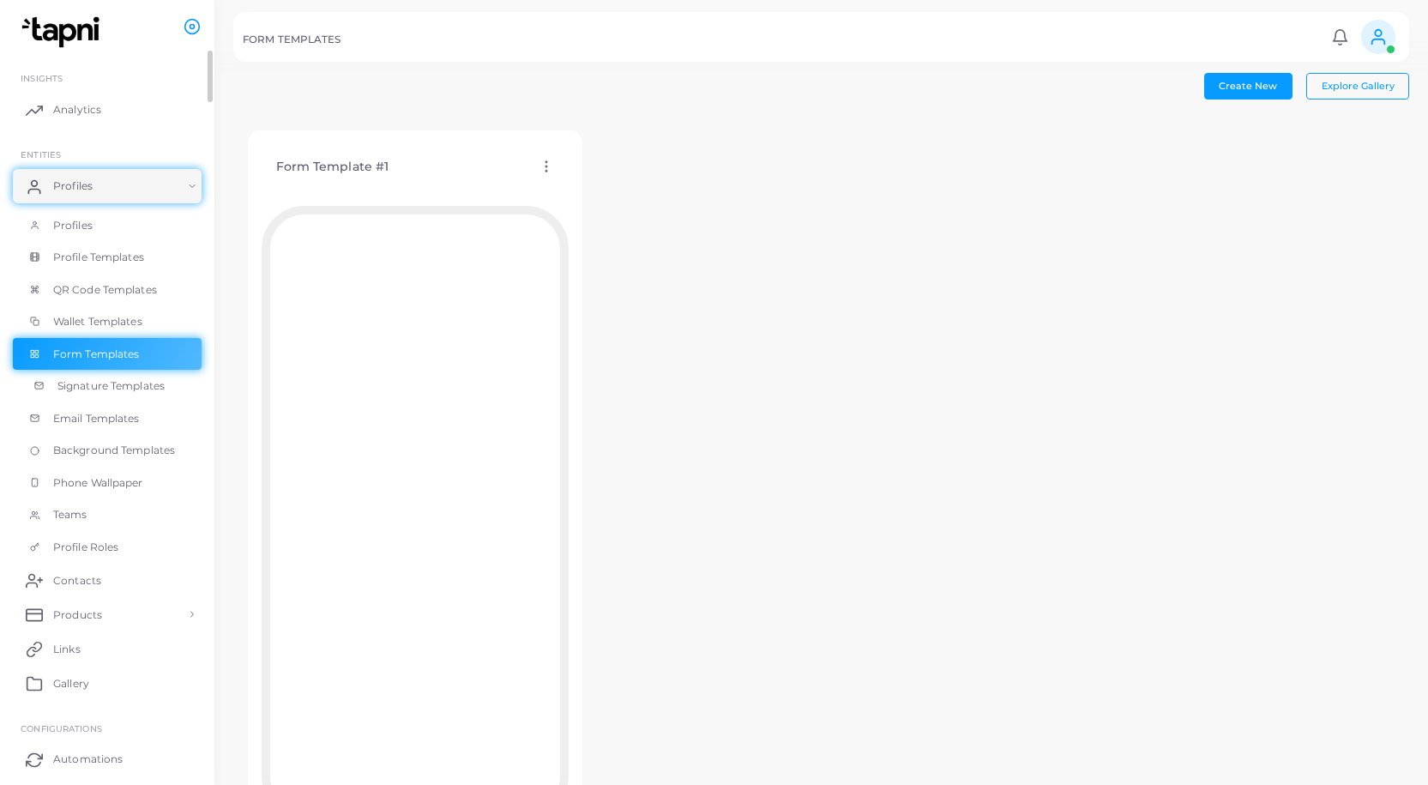
click at [103, 386] on span "Signature Templates" at bounding box center [110, 385] width 107 height 15
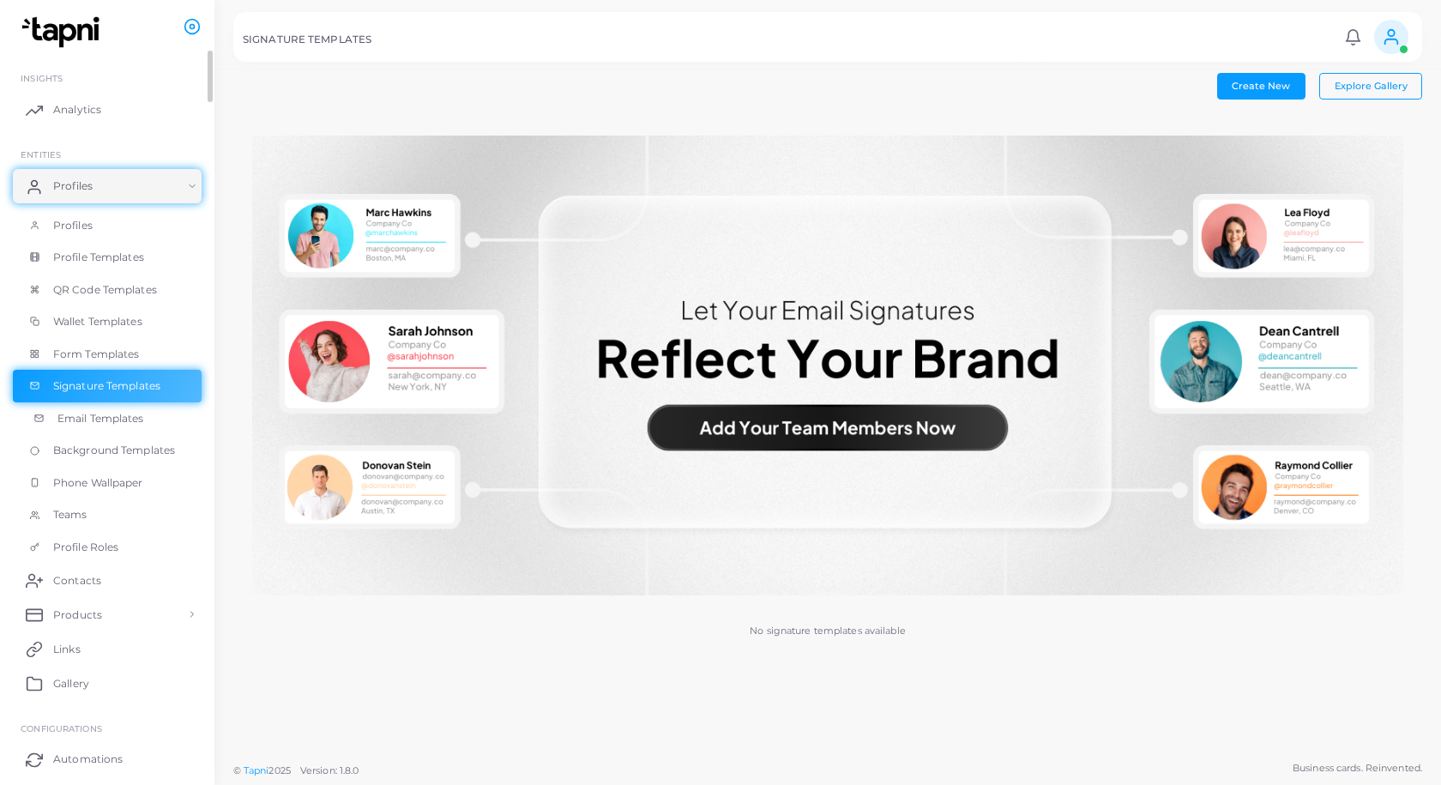
click at [101, 412] on span "Email Templates" at bounding box center [100, 418] width 87 height 15
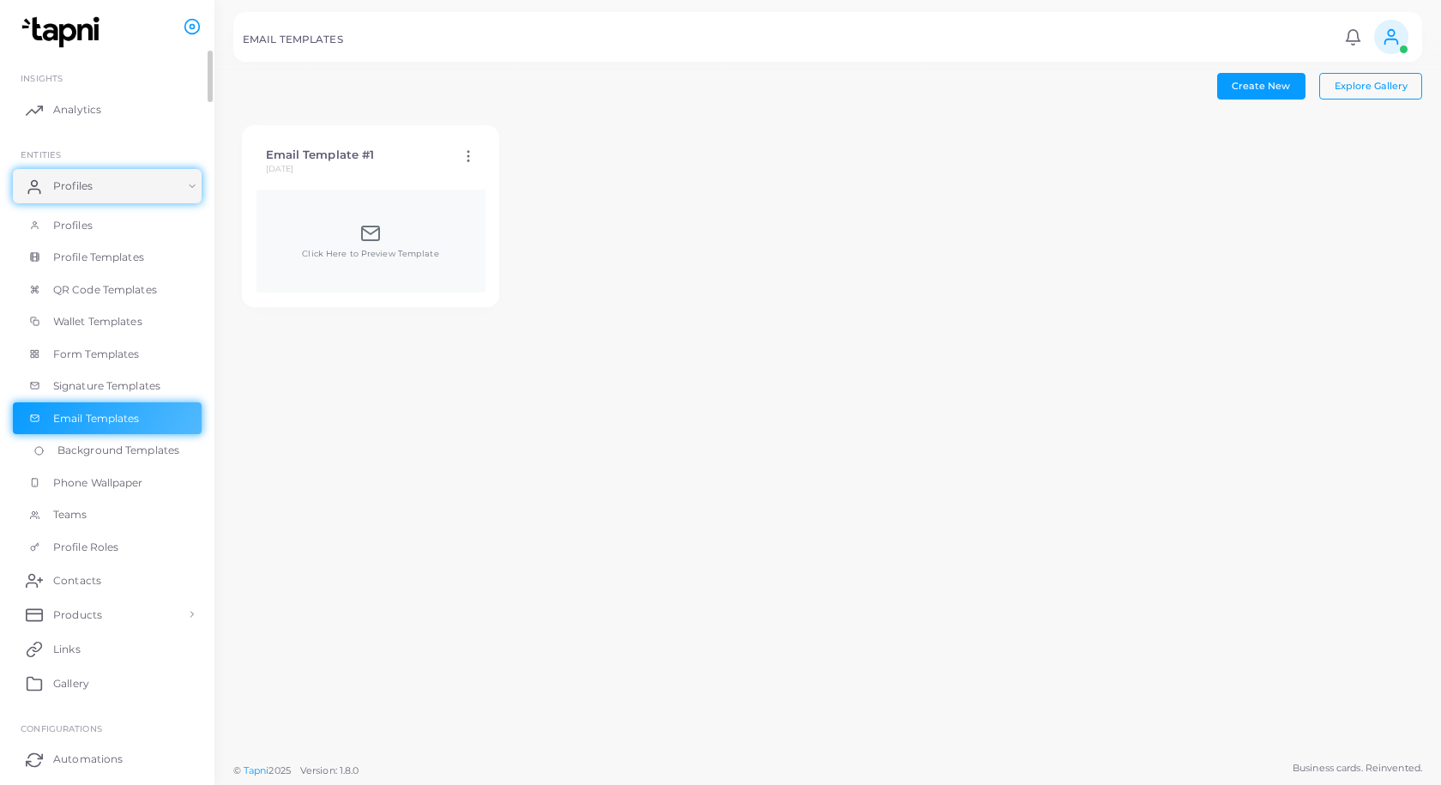
drag, startPoint x: 57, startPoint y: 452, endPoint x: 78, endPoint y: 440, distance: 23.8
click at [59, 451] on span "Background Templates" at bounding box center [118, 450] width 122 height 15
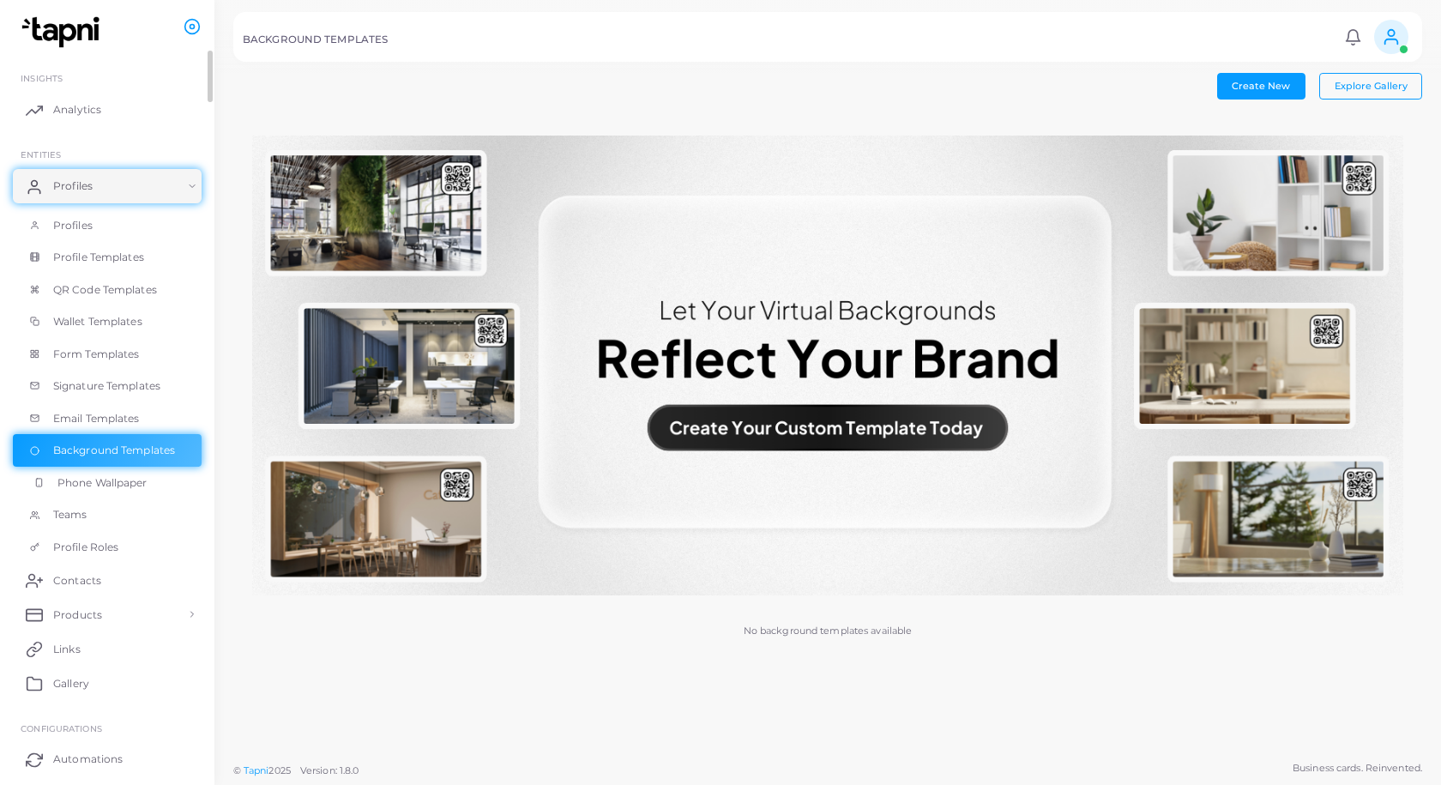
click at [84, 477] on span "Phone Wallpaper" at bounding box center [102, 482] width 90 height 15
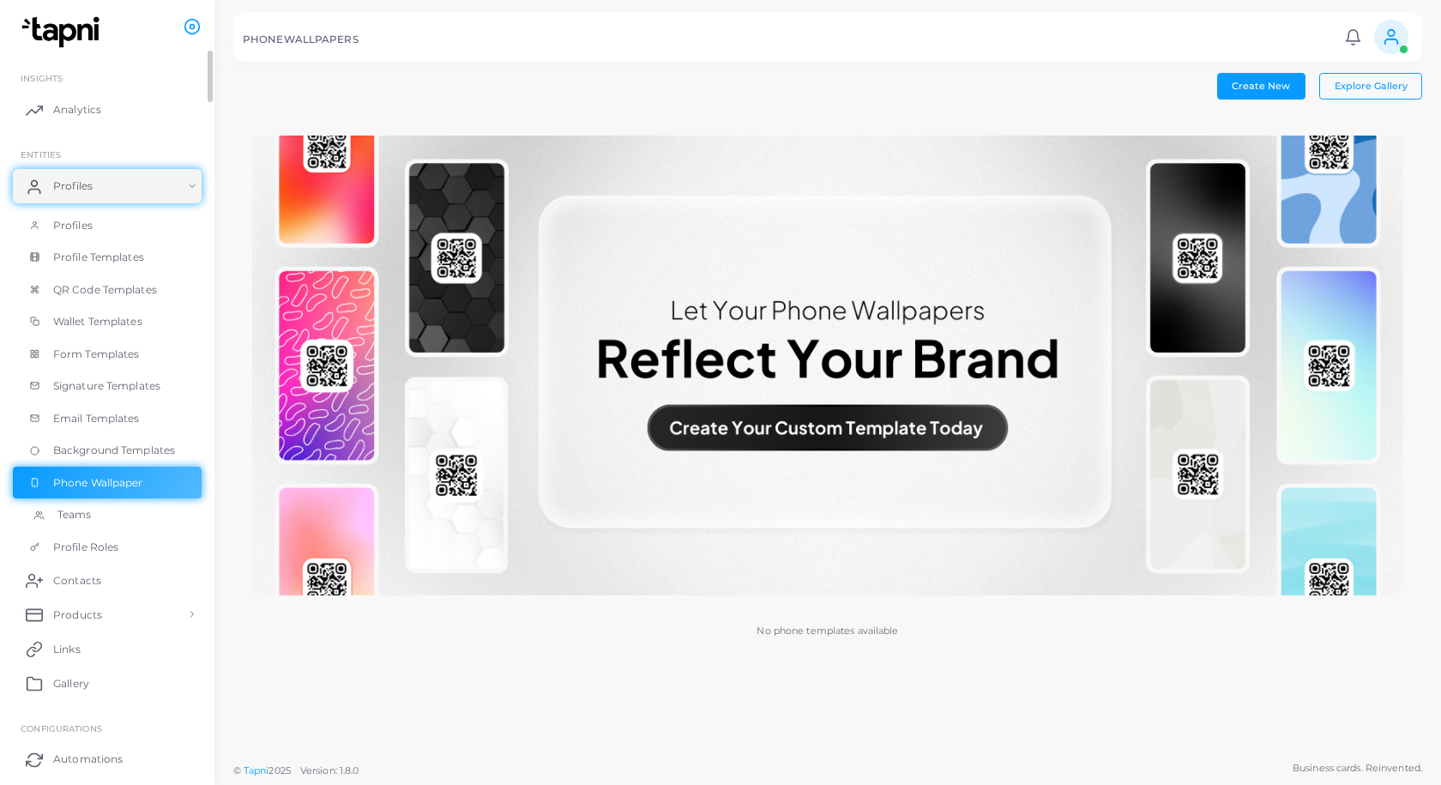
click at [88, 512] on span "Teams" at bounding box center [74, 514] width 34 height 15
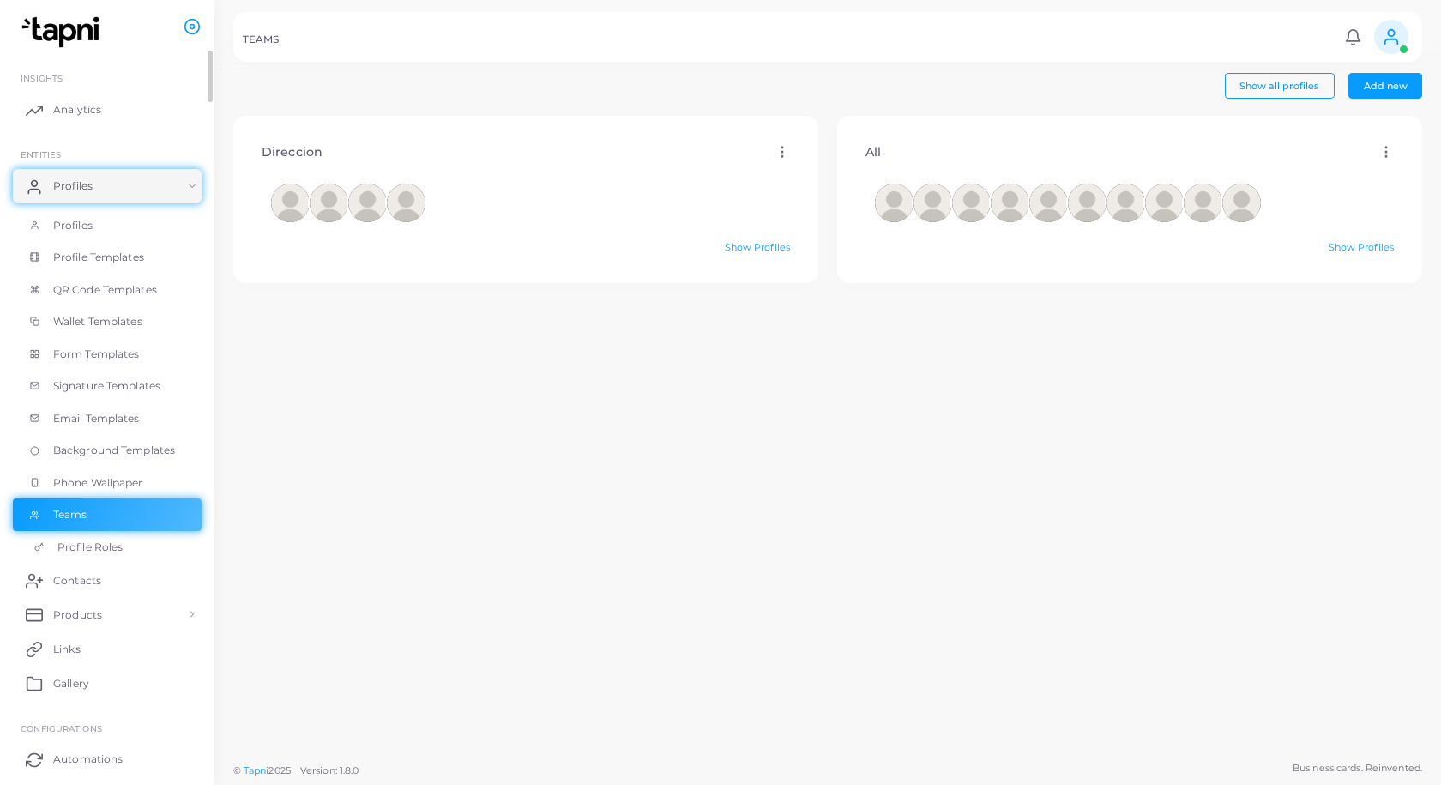
click at [121, 547] on span "Profile Roles" at bounding box center [89, 547] width 65 height 15
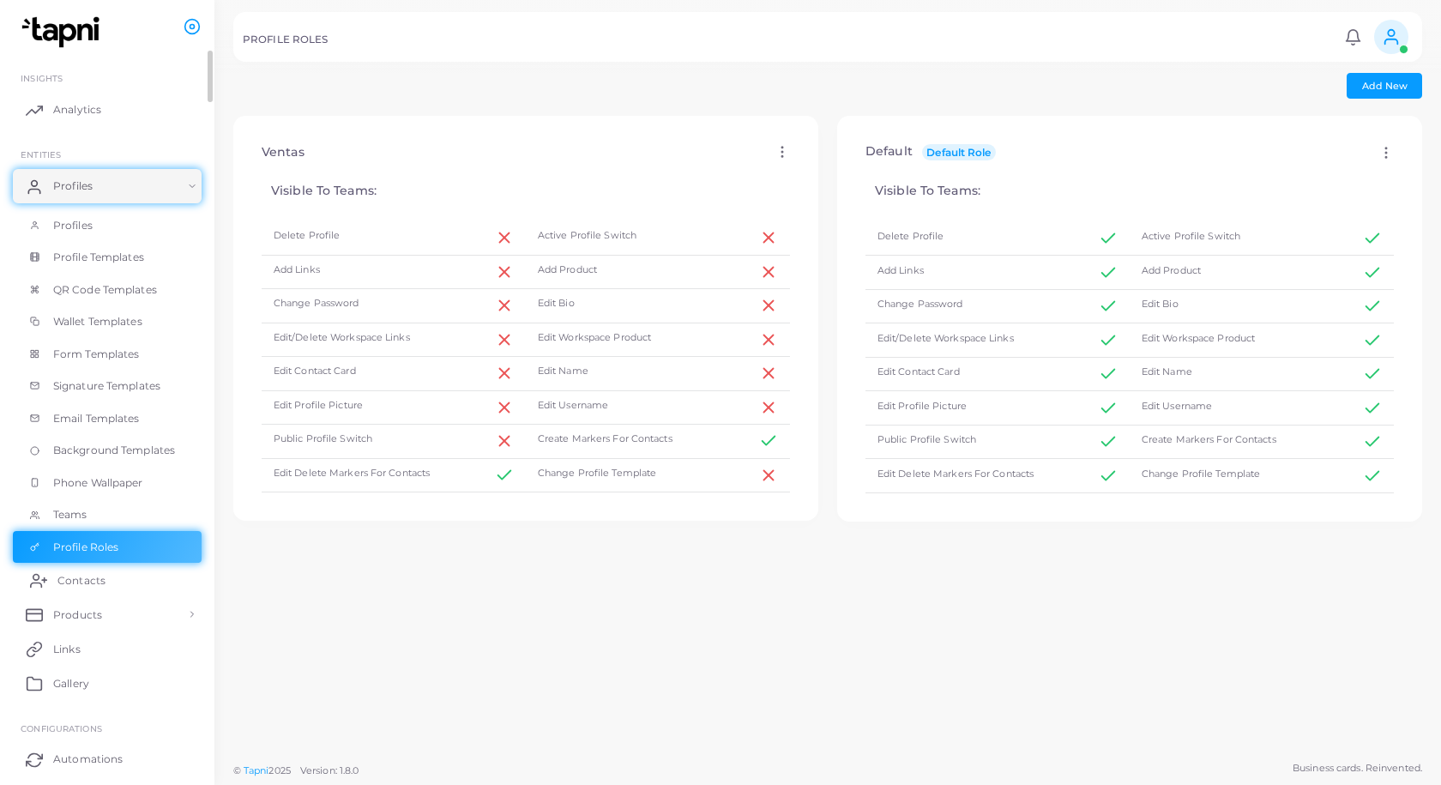
click at [102, 578] on span "Contacts" at bounding box center [81, 580] width 48 height 15
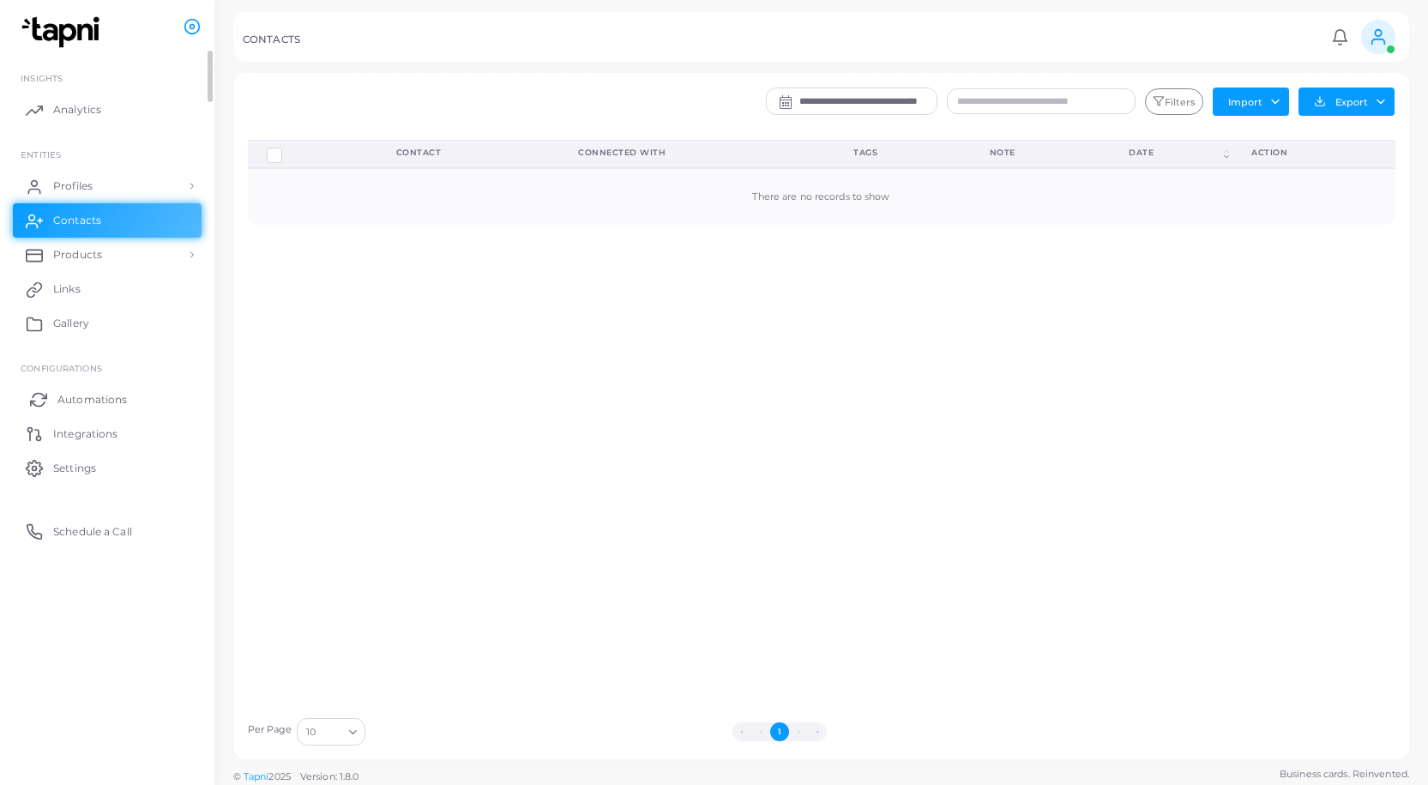
click at [106, 395] on span "Automations" at bounding box center [91, 399] width 69 height 15
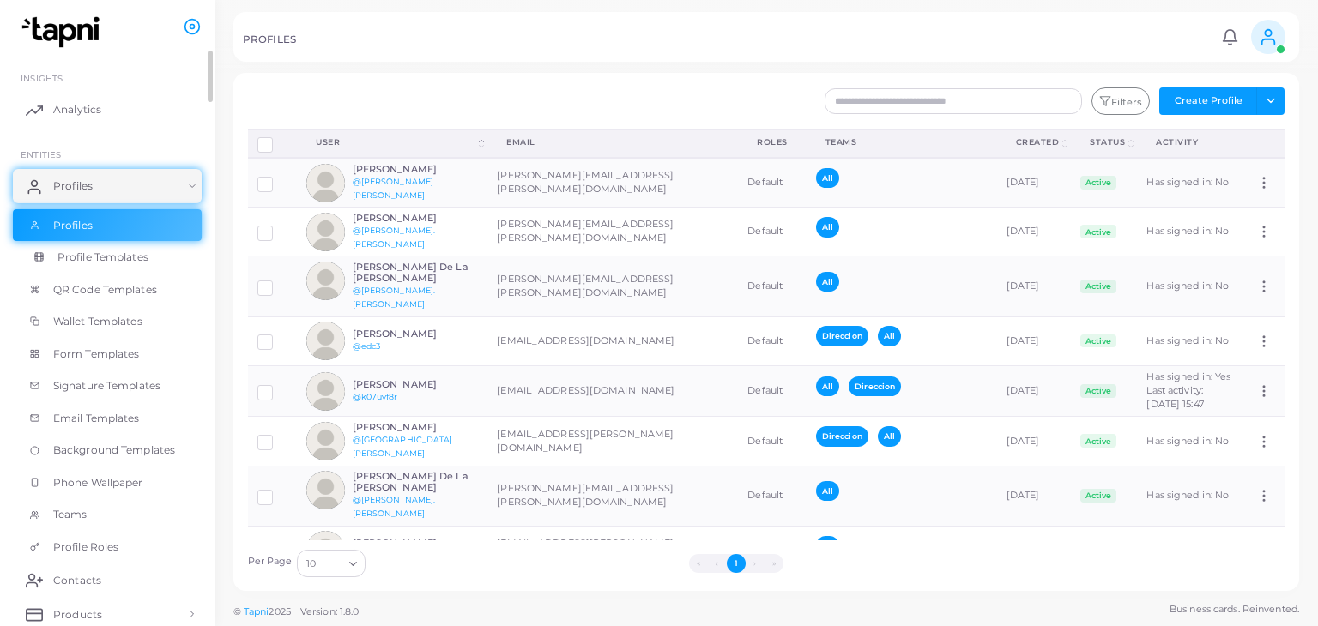
click at [64, 251] on span "Profile Templates" at bounding box center [102, 257] width 91 height 15
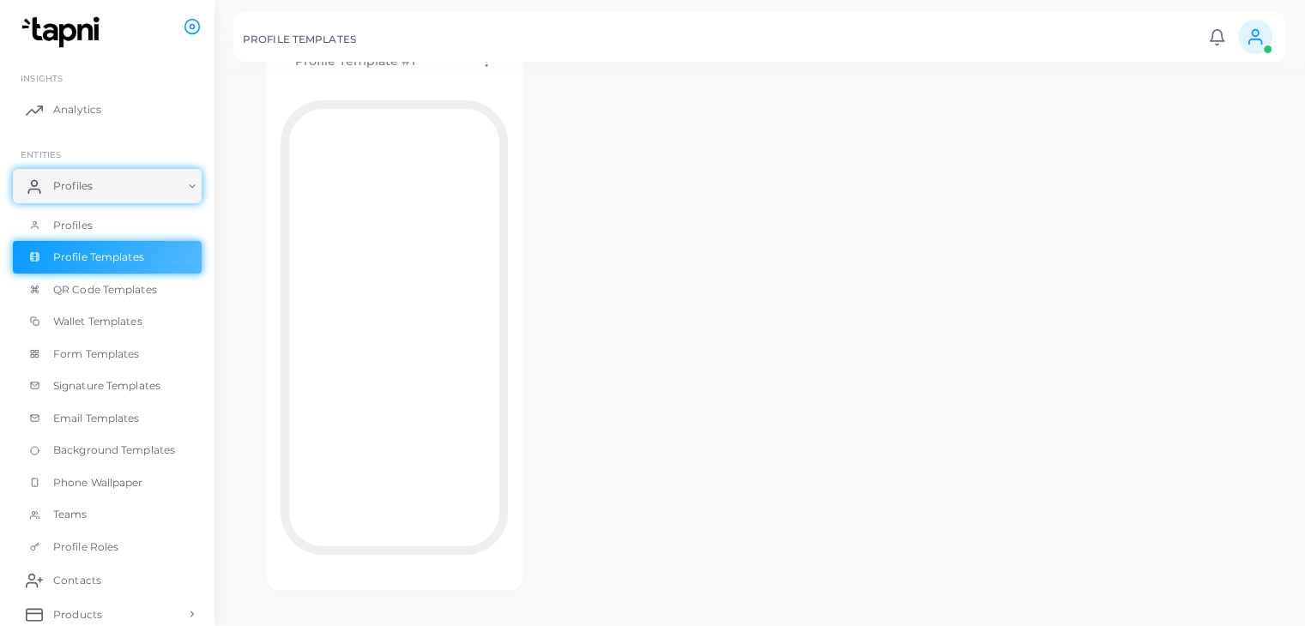
scroll to position [152, 0]
click at [75, 285] on span "QR Code Templates" at bounding box center [109, 289] width 104 height 15
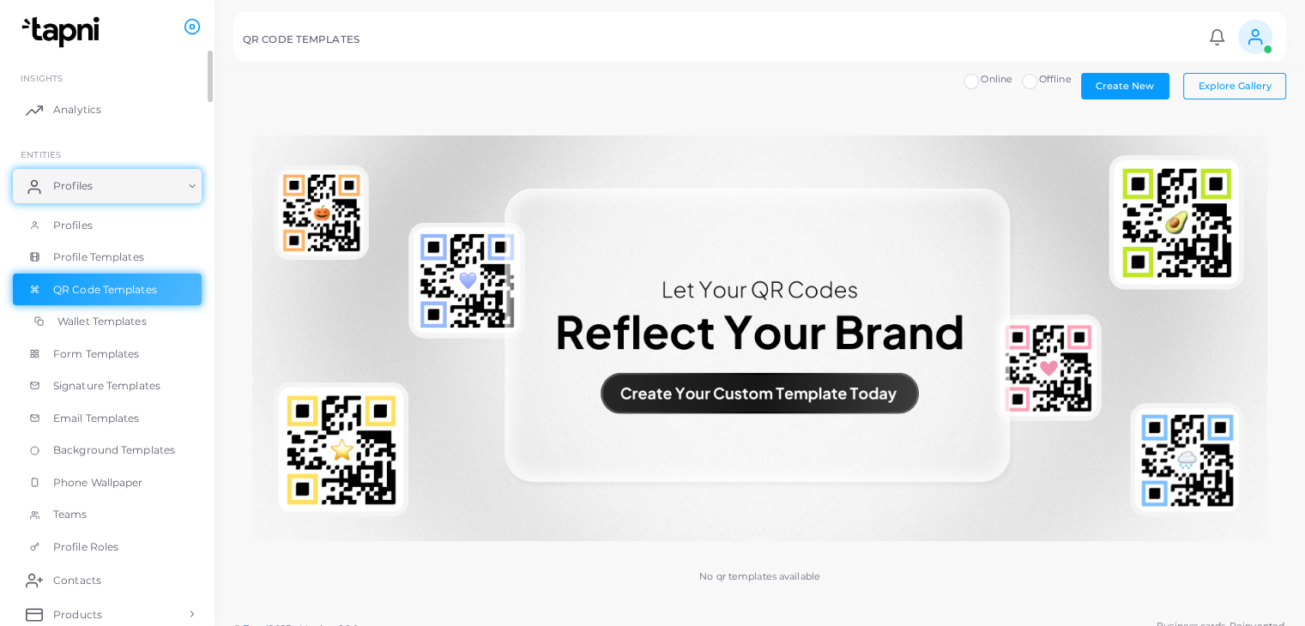
click at [111, 320] on span "Wallet Templates" at bounding box center [101, 321] width 89 height 15
